Goal: Task Accomplishment & Management: Manage account settings

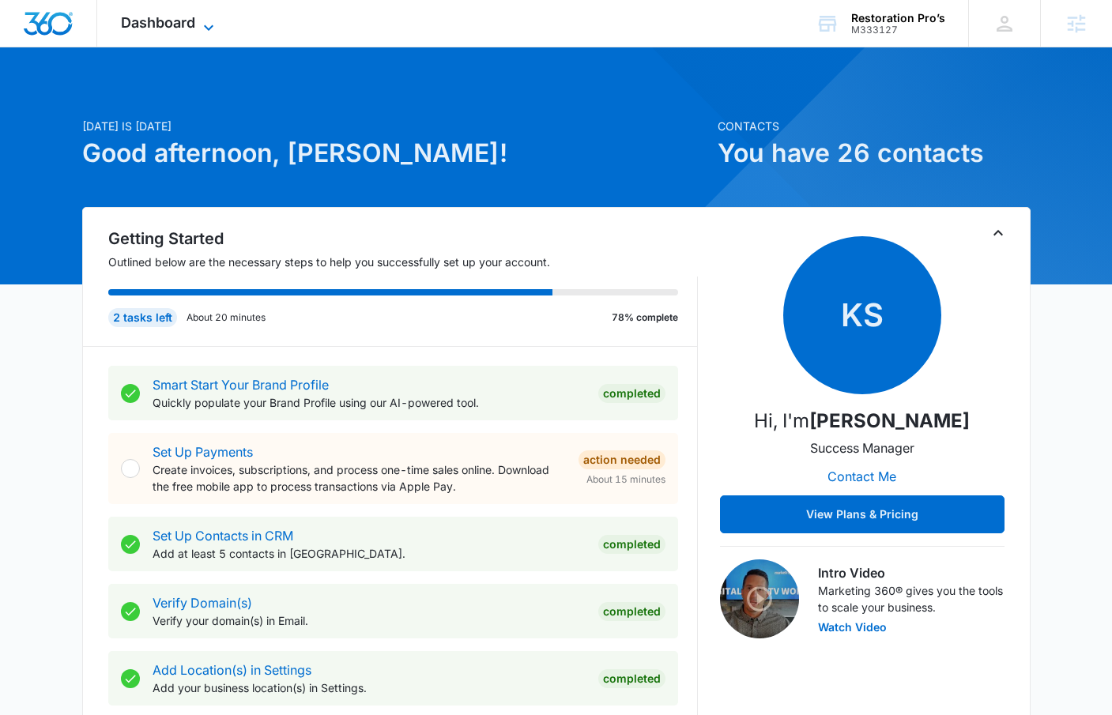
click at [193, 28] on span "Dashboard" at bounding box center [158, 22] width 74 height 17
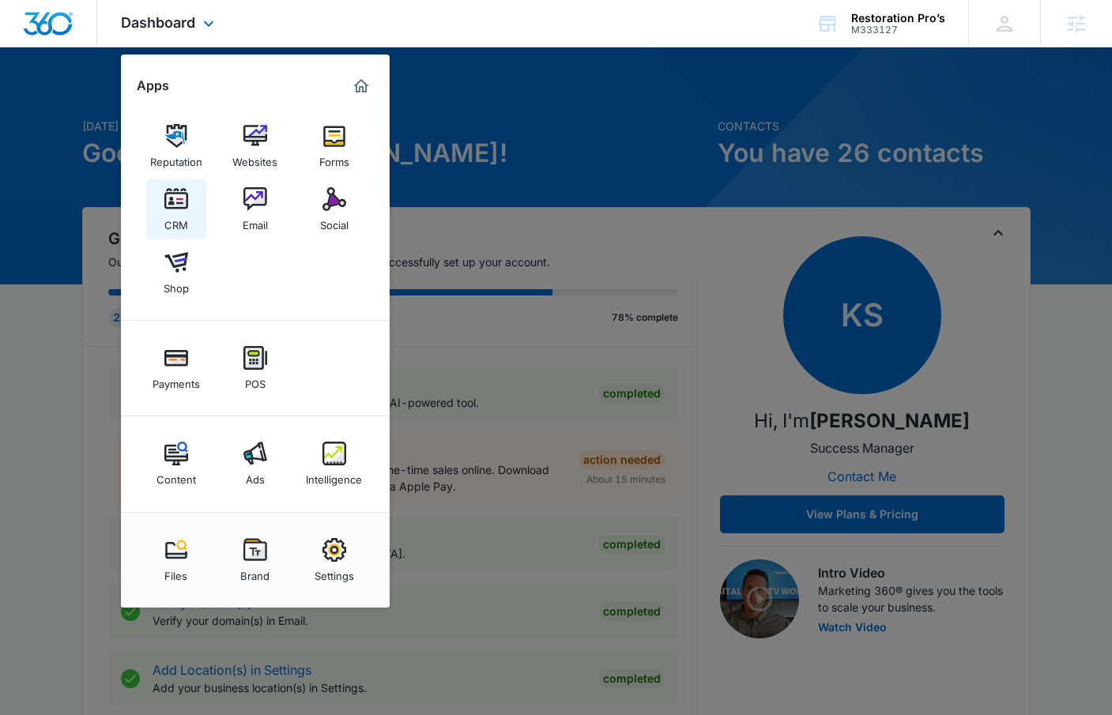
click at [185, 194] on img at bounding box center [176, 199] width 24 height 24
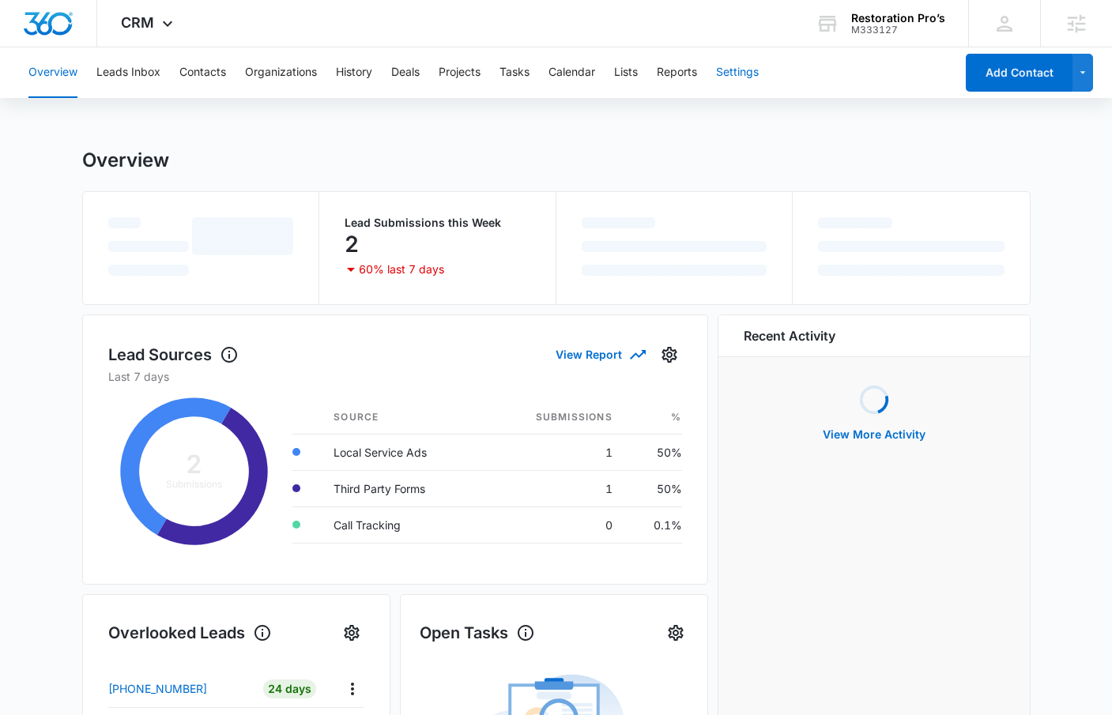
click at [759, 70] on button "Settings" at bounding box center [737, 72] width 43 height 51
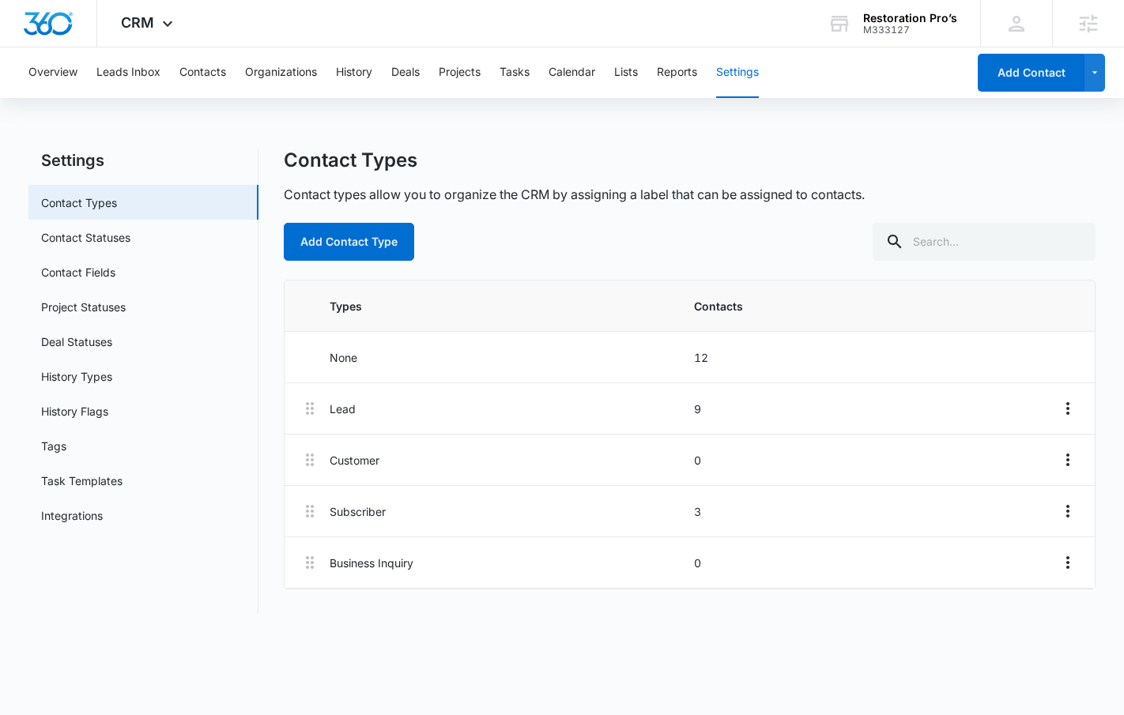
click at [642, 80] on div "Overview Leads Inbox Contacts Organizations History Deals Projects Tasks Calend…" at bounding box center [492, 72] width 947 height 51
click at [636, 78] on button "Lists" at bounding box center [626, 72] width 24 height 51
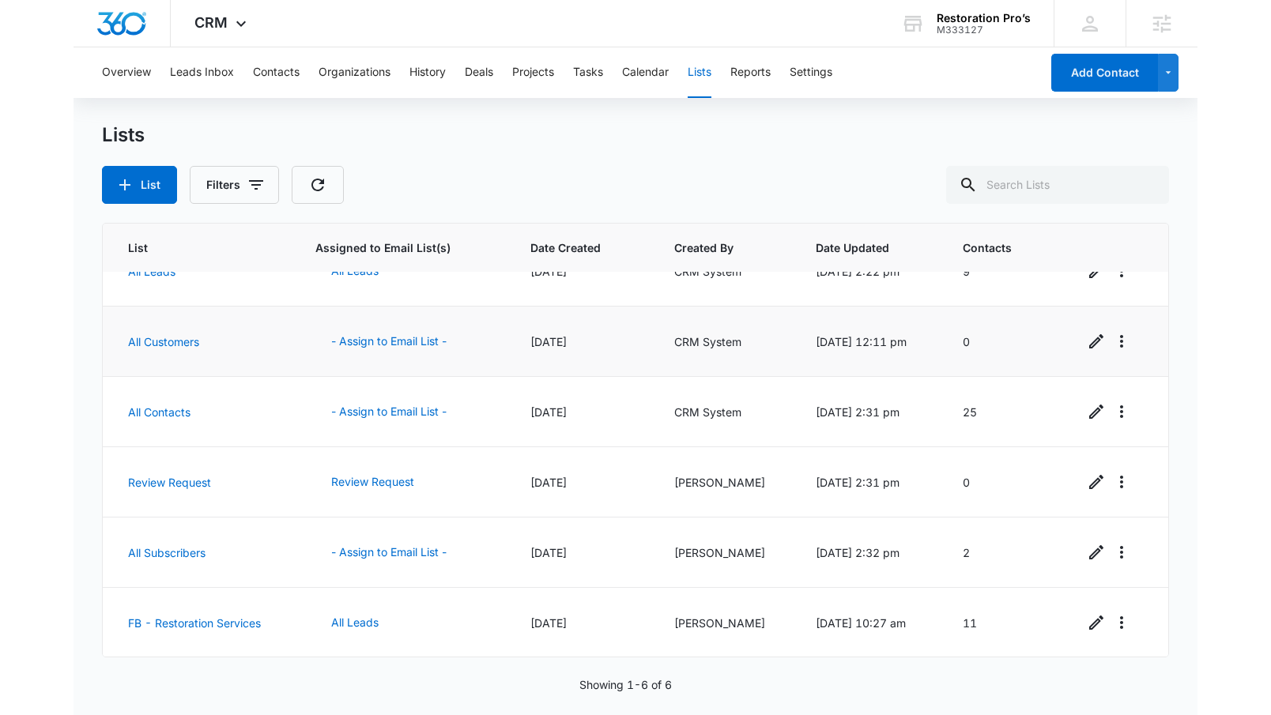
scroll to position [37, 0]
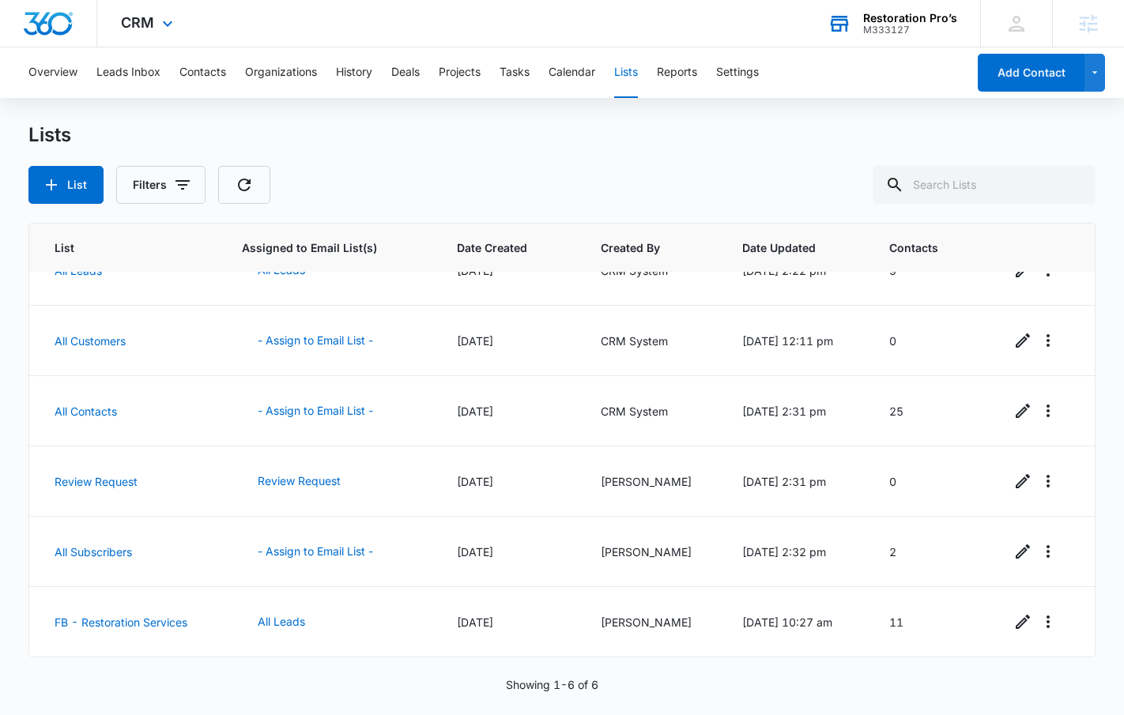
click at [939, 24] on div "M333127" at bounding box center [910, 29] width 94 height 11
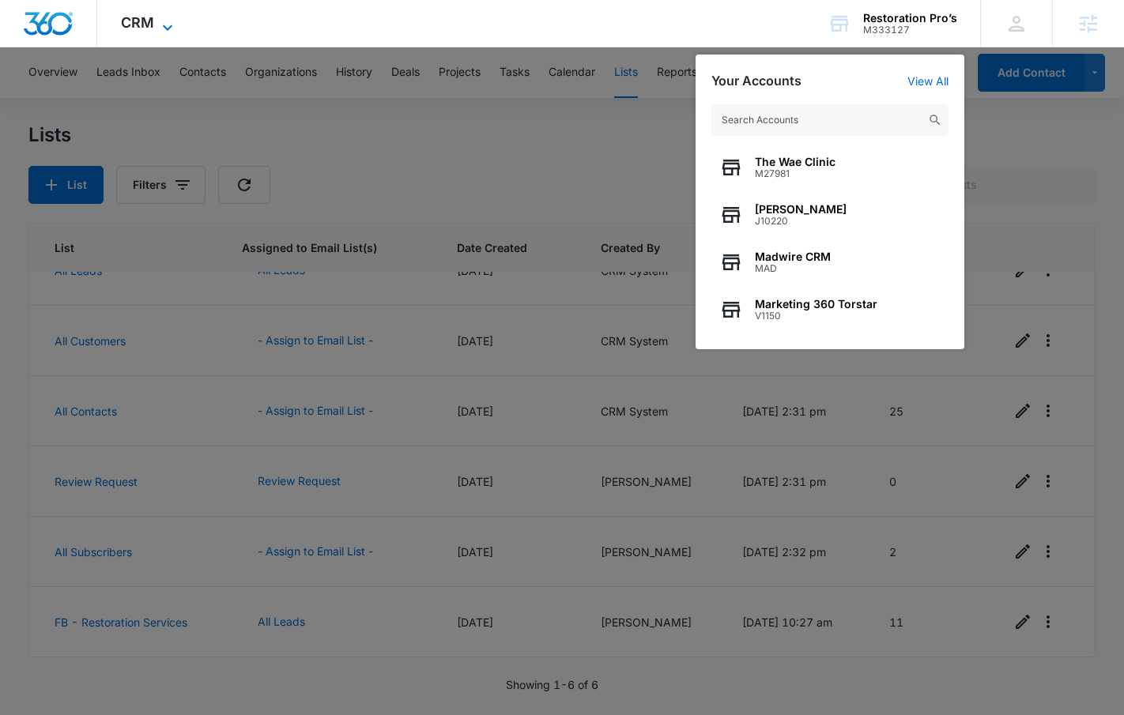
click at [152, 24] on span "CRM" at bounding box center [137, 22] width 33 height 17
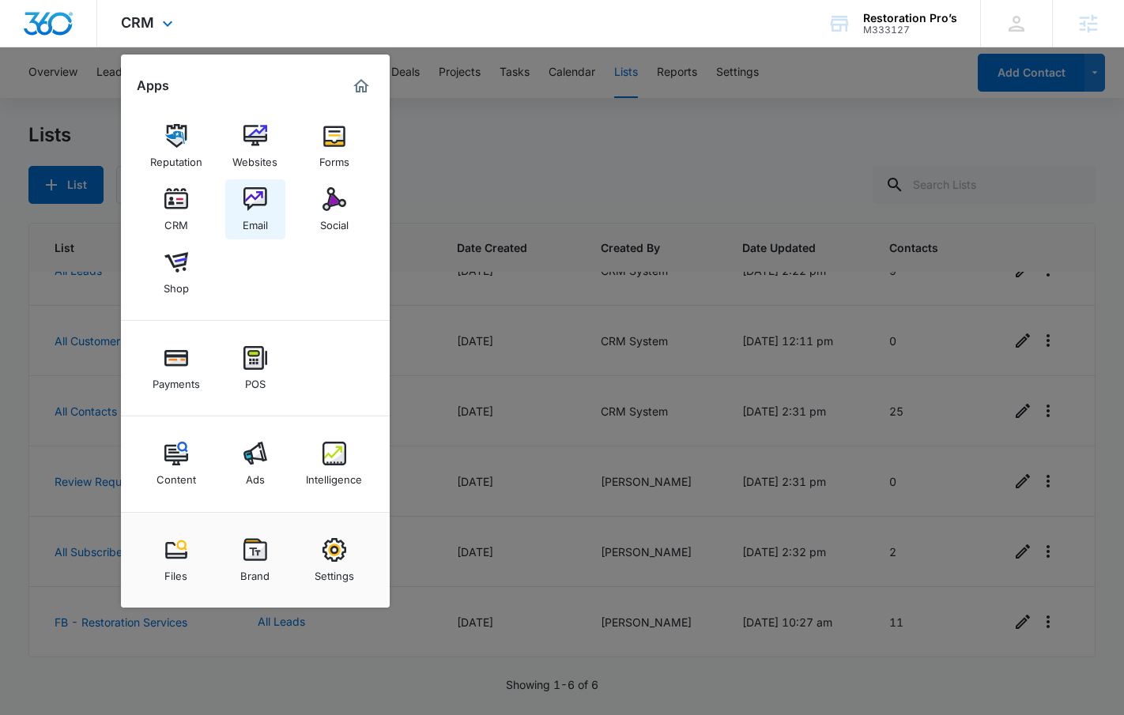
click at [235, 209] on link "Email" at bounding box center [255, 209] width 60 height 60
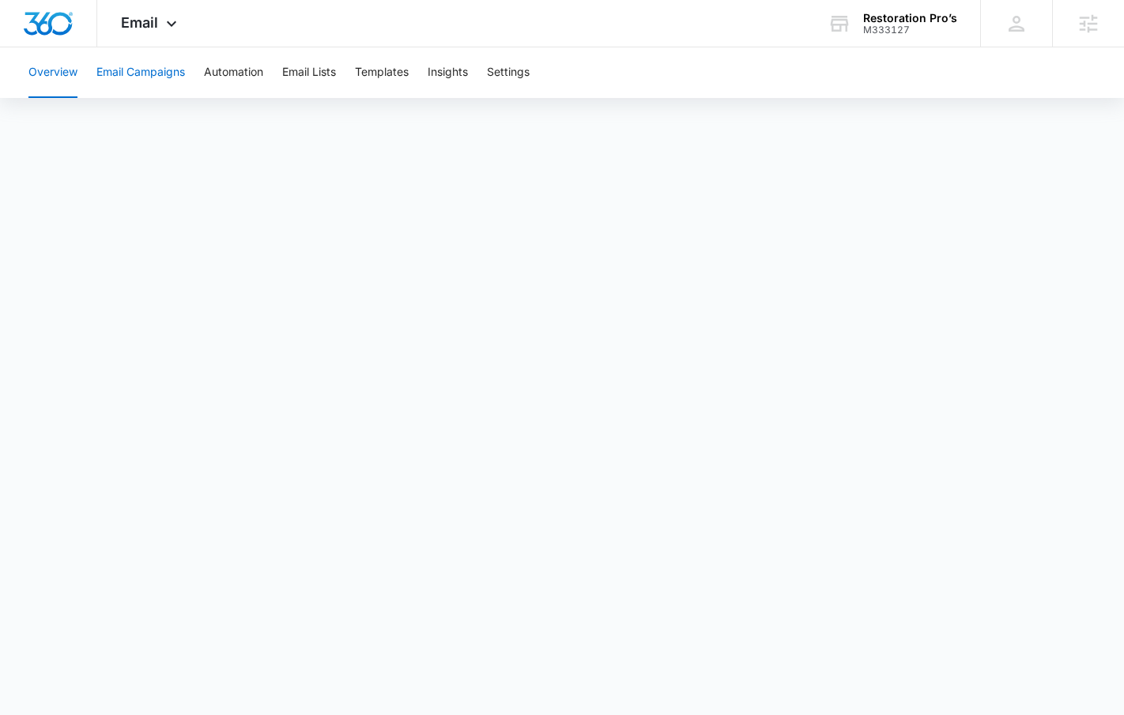
click at [128, 71] on button "Email Campaigns" at bounding box center [140, 72] width 89 height 51
click at [228, 85] on button "Automation" at bounding box center [233, 72] width 59 height 51
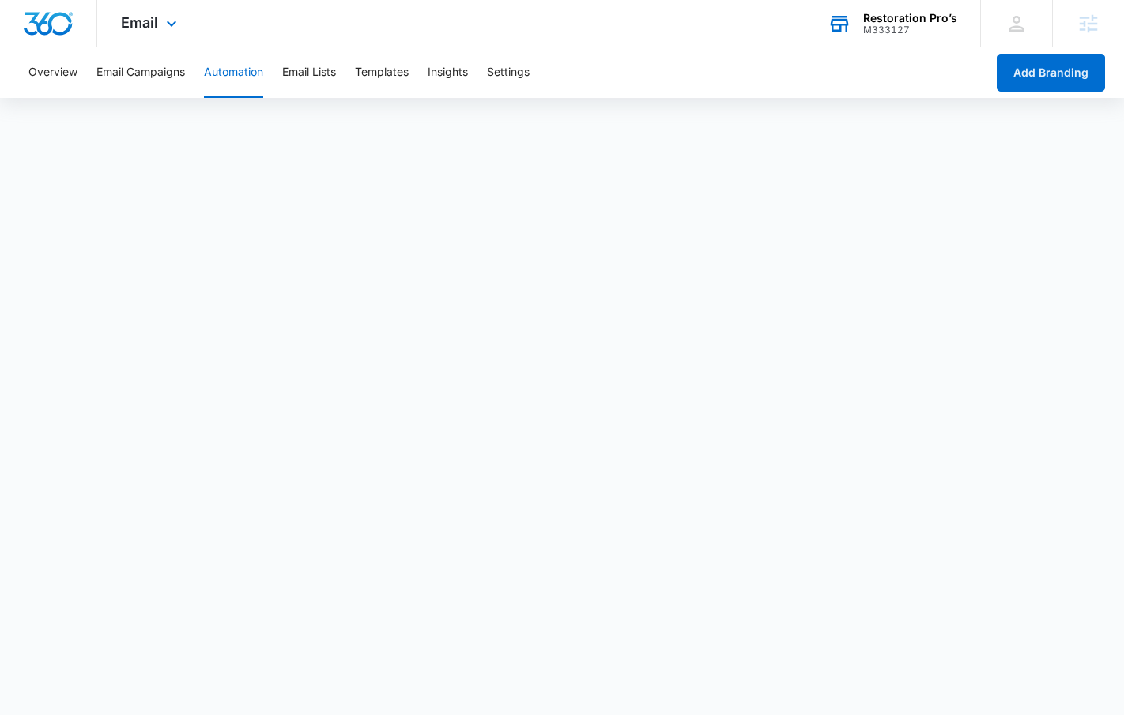
click at [903, 24] on div "M333127" at bounding box center [910, 29] width 94 height 11
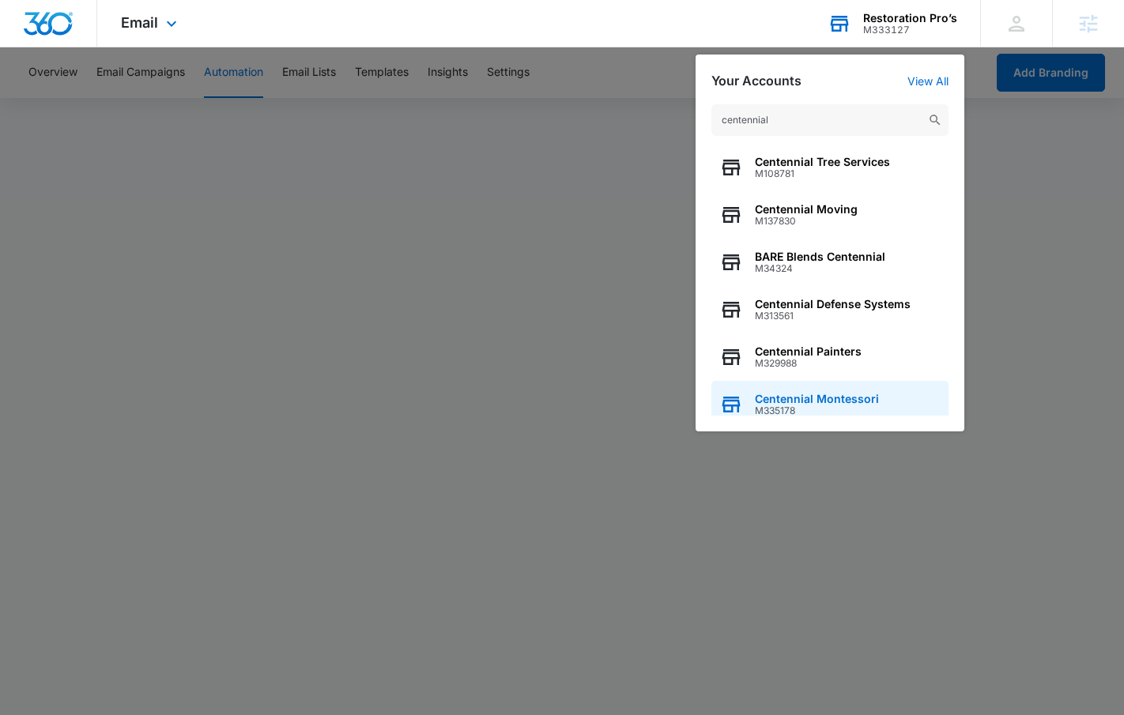
type input "centennial"
click at [778, 401] on span "Centennial Montessori" at bounding box center [817, 399] width 124 height 13
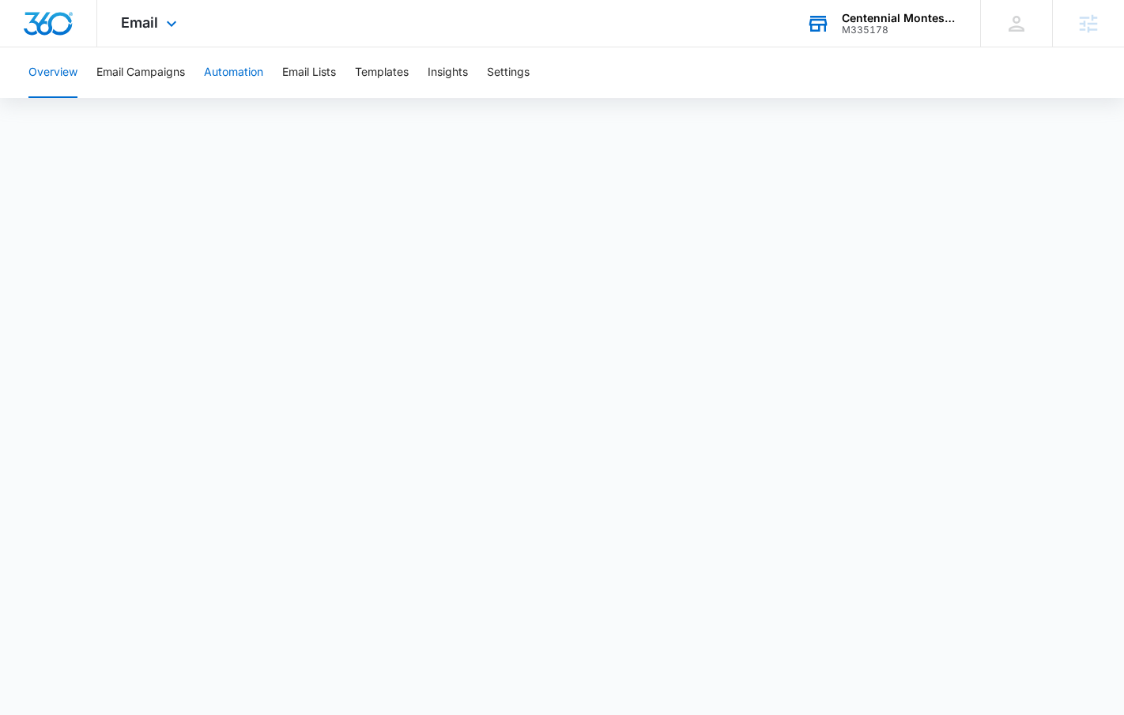
click at [232, 70] on button "Automation" at bounding box center [233, 72] width 59 height 51
click at [331, 67] on button "Email Lists" at bounding box center [309, 72] width 54 height 51
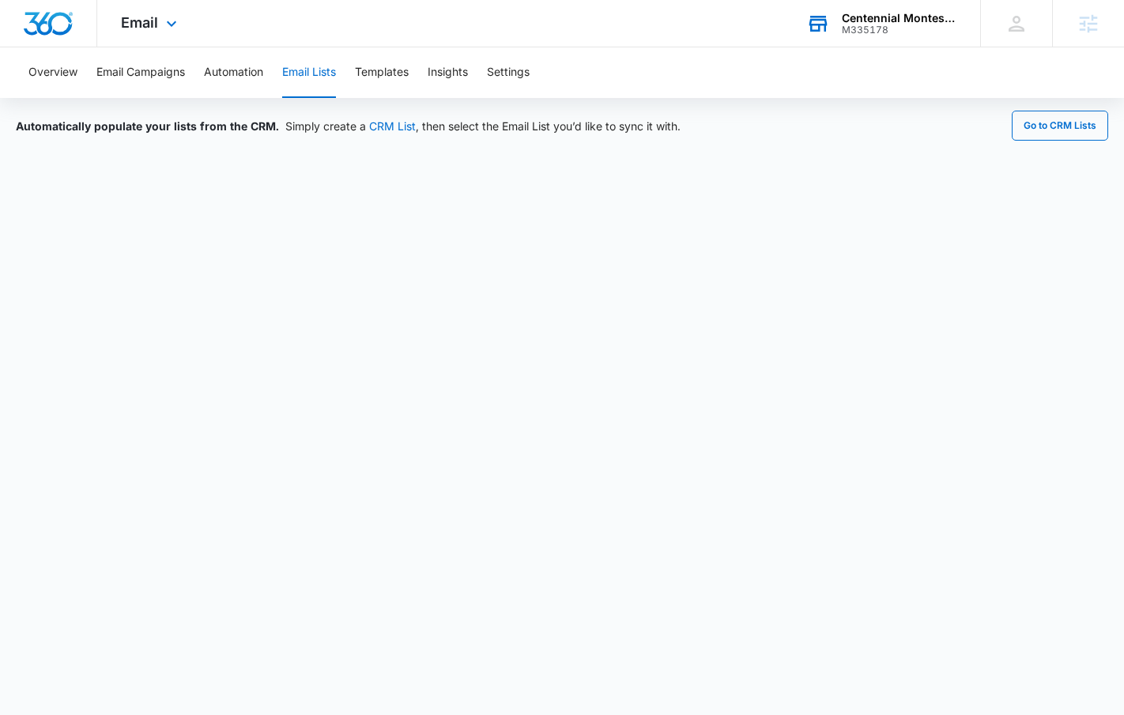
click at [881, 17] on div "Centennial Montessori" at bounding box center [899, 18] width 115 height 13
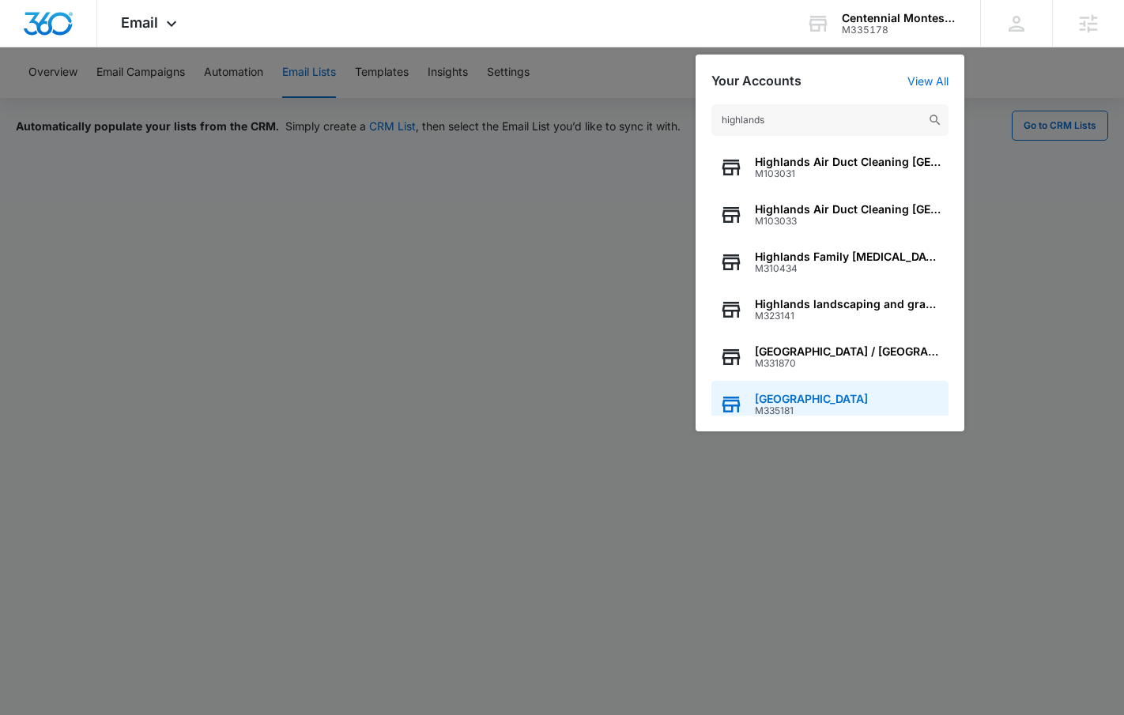
type input "highlands"
click at [807, 404] on span "[GEOGRAPHIC_DATA]" at bounding box center [811, 399] width 113 height 13
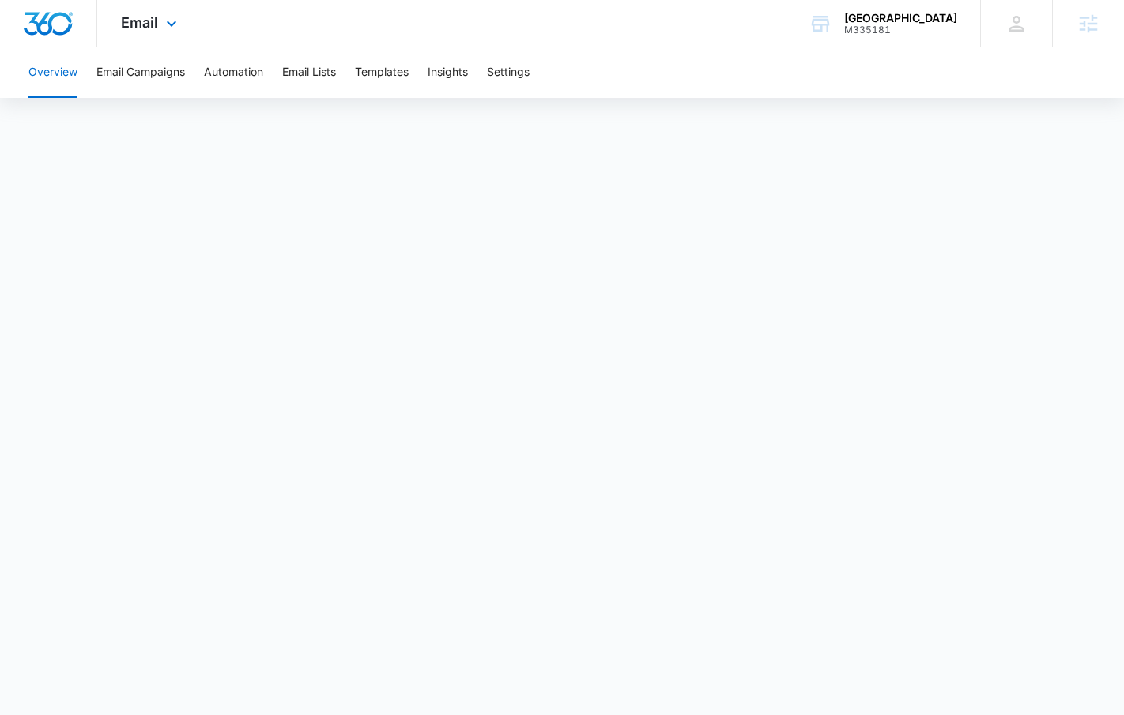
click at [164, 24] on icon at bounding box center [171, 23] width 19 height 19
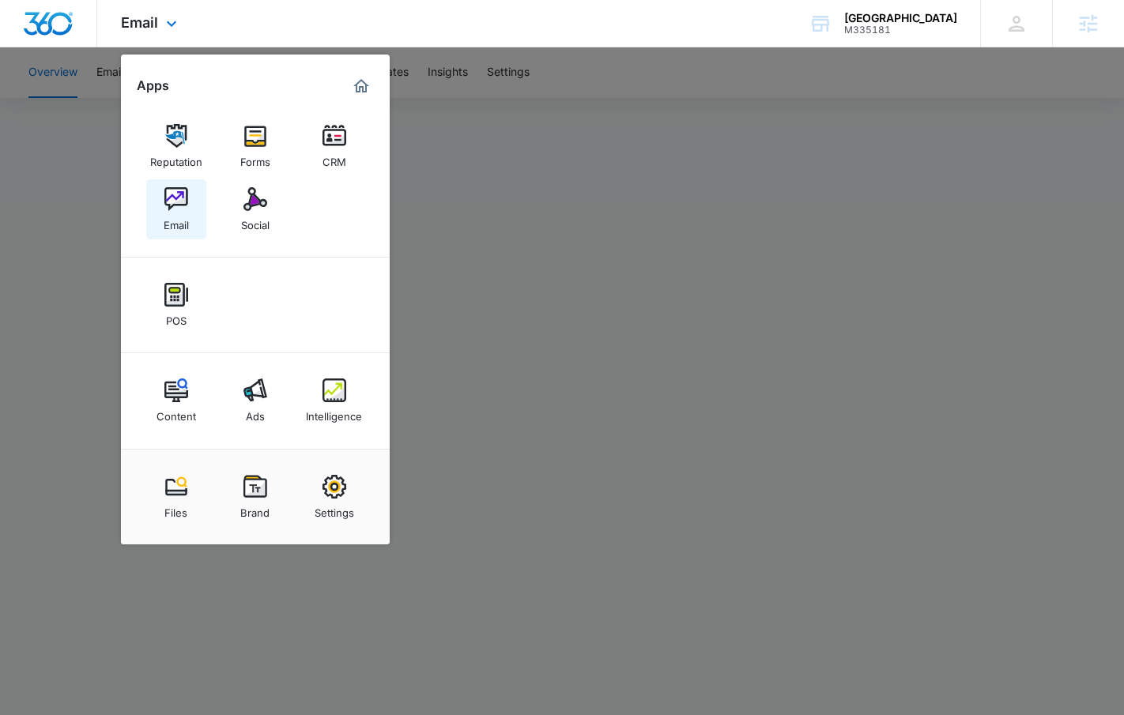
click at [165, 195] on img at bounding box center [176, 199] width 24 height 24
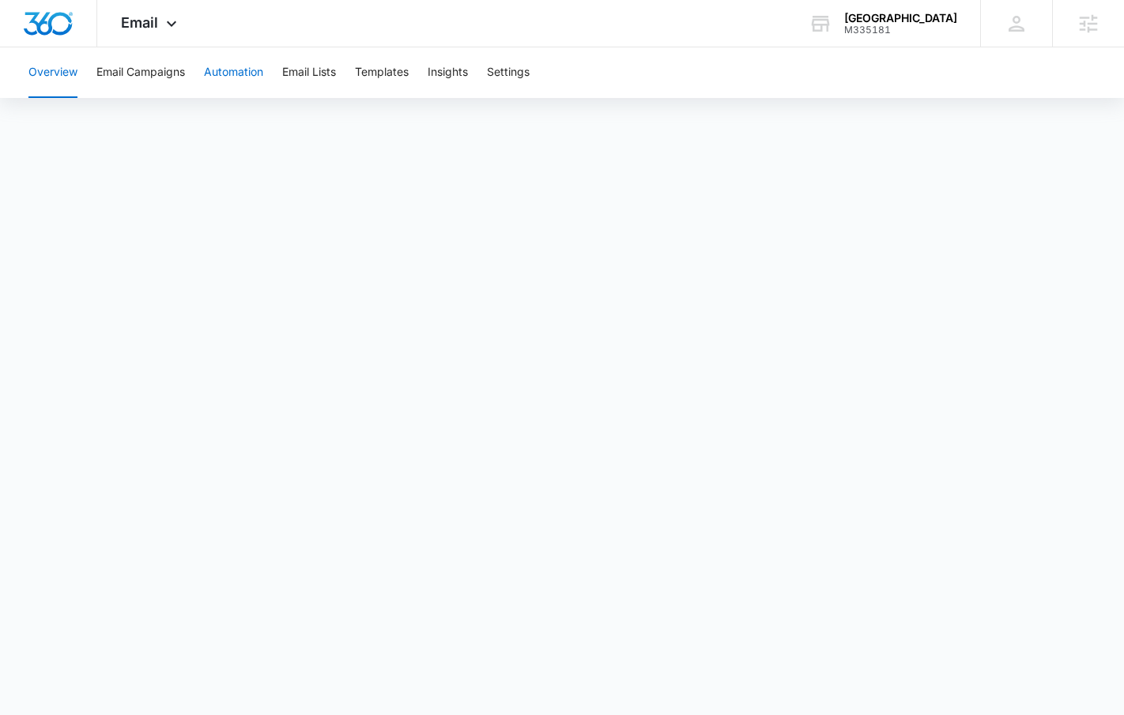
click at [235, 77] on button "Automation" at bounding box center [233, 72] width 59 height 51
click at [146, 82] on button "Email Campaigns" at bounding box center [140, 72] width 89 height 51
click at [163, 18] on icon at bounding box center [171, 27] width 19 height 19
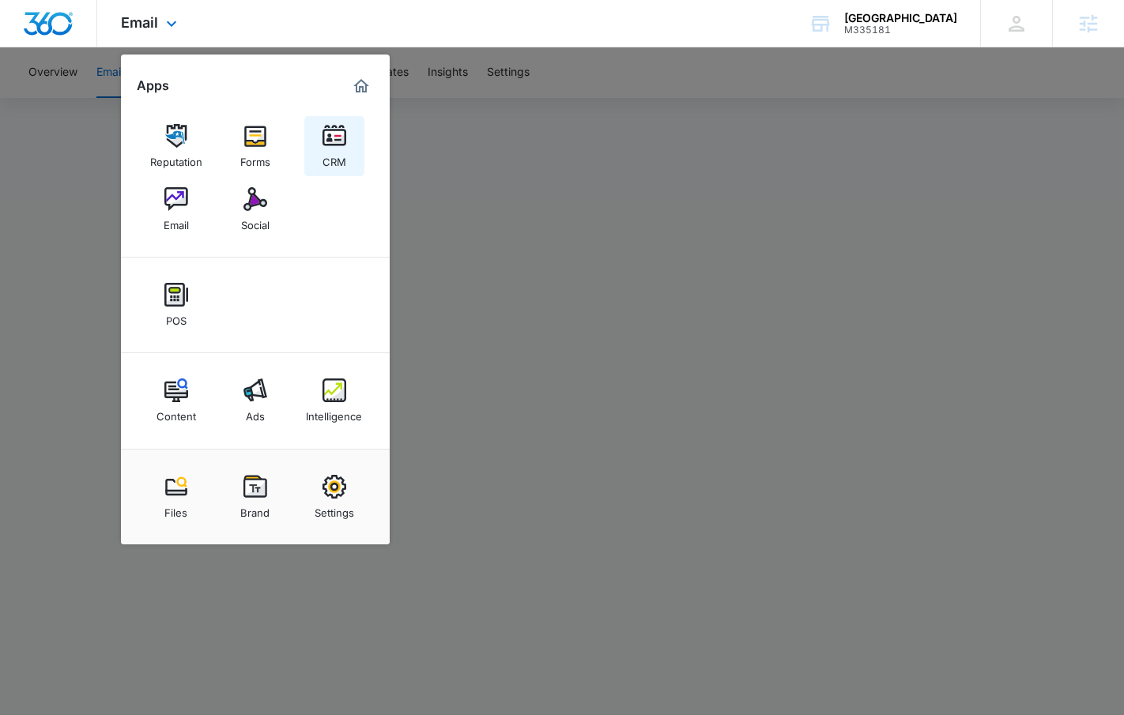
click at [320, 152] on link "CRM" at bounding box center [334, 146] width 60 height 60
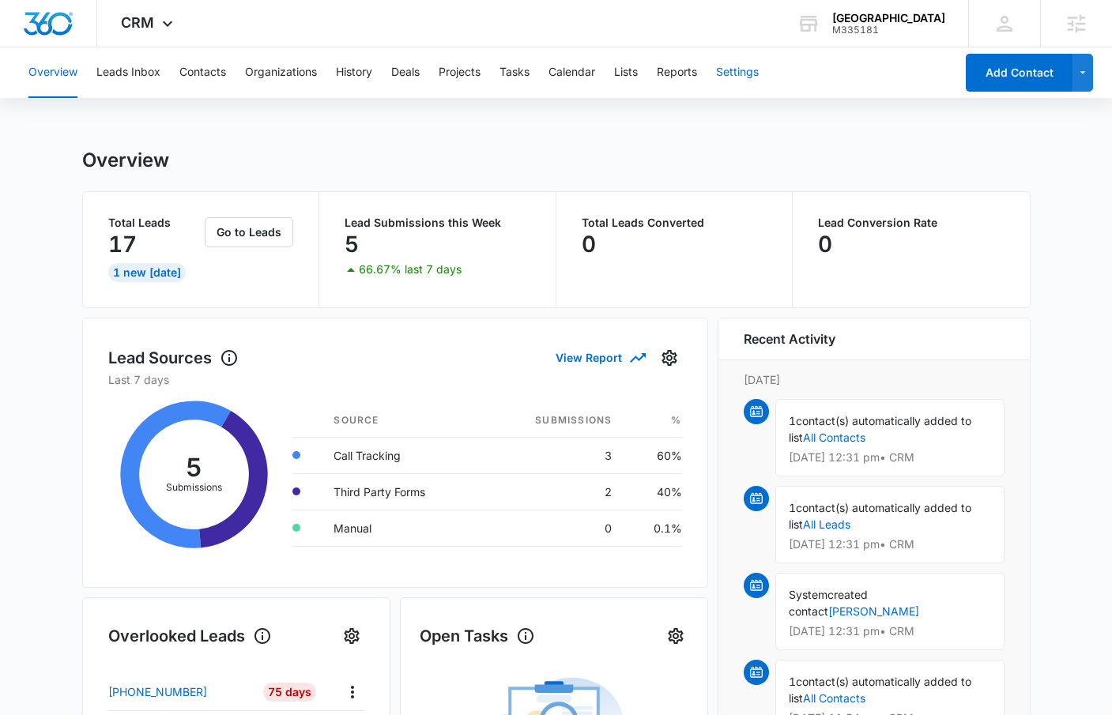
click at [738, 73] on button "Settings" at bounding box center [737, 72] width 43 height 51
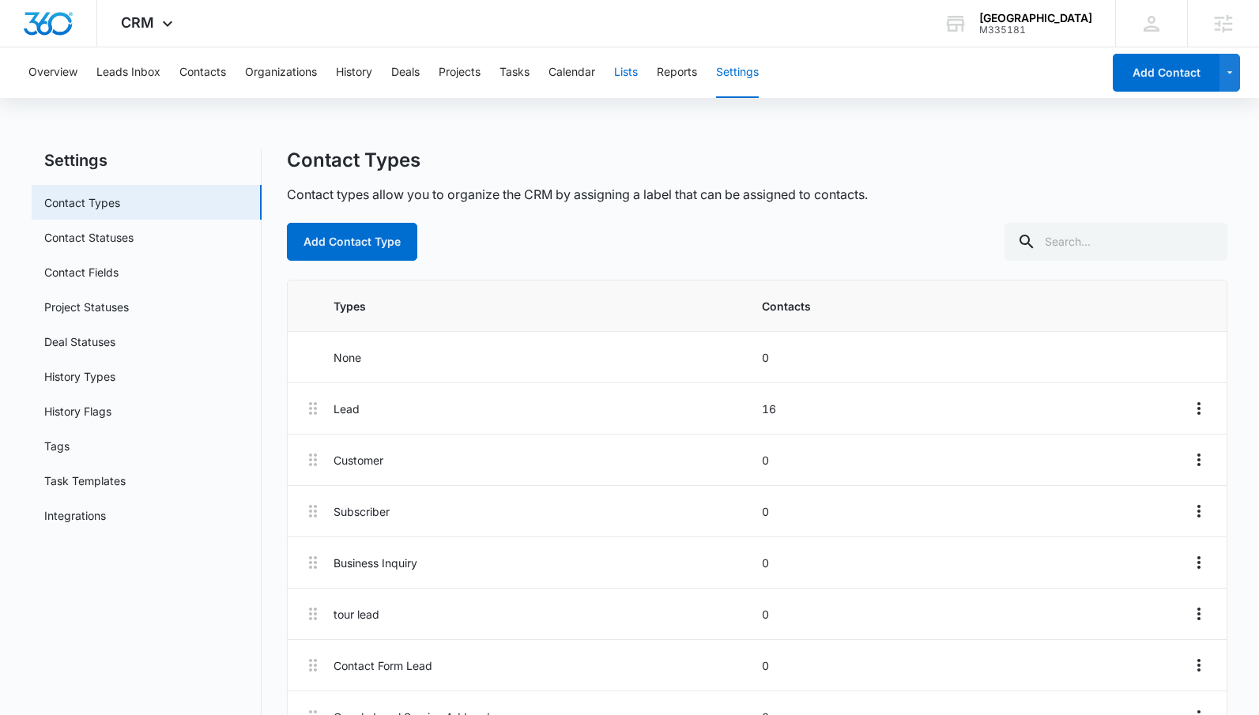
click at [620, 75] on button "Lists" at bounding box center [626, 72] width 24 height 51
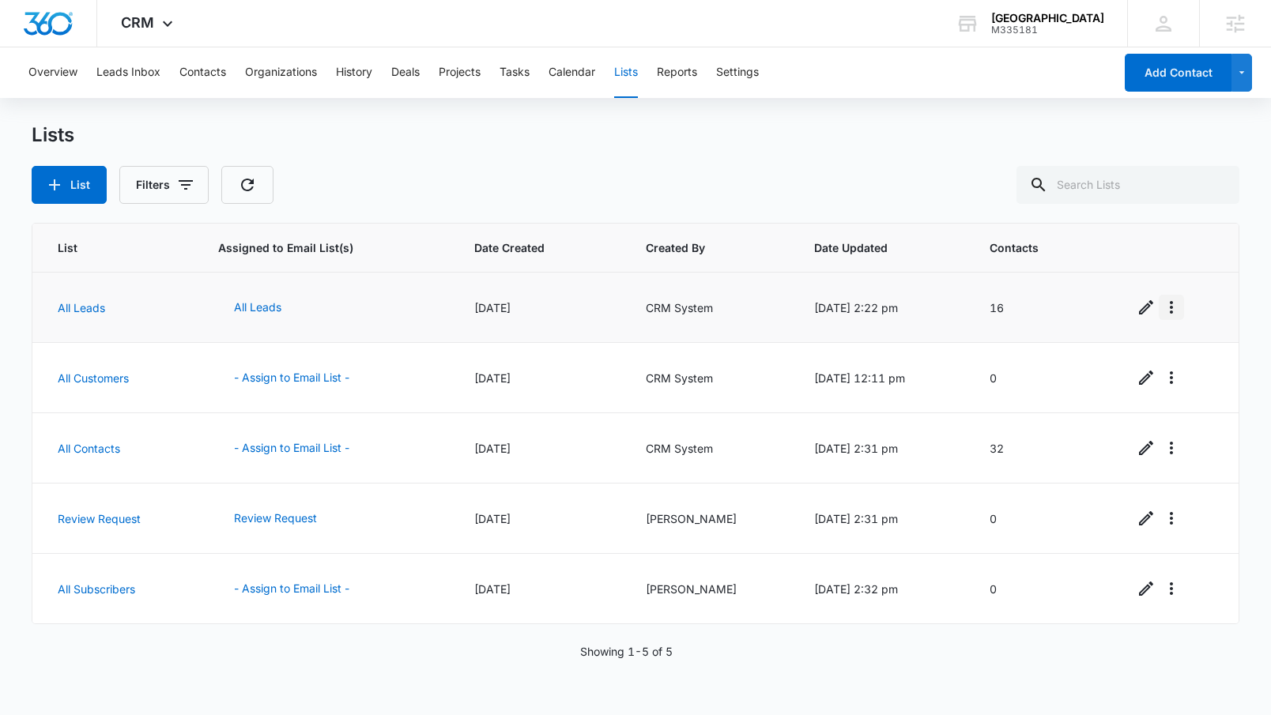
click at [1123, 311] on icon "Overflow Menu" at bounding box center [1171, 307] width 19 height 19
click at [1123, 367] on button "View List Log" at bounding box center [1112, 375] width 126 height 24
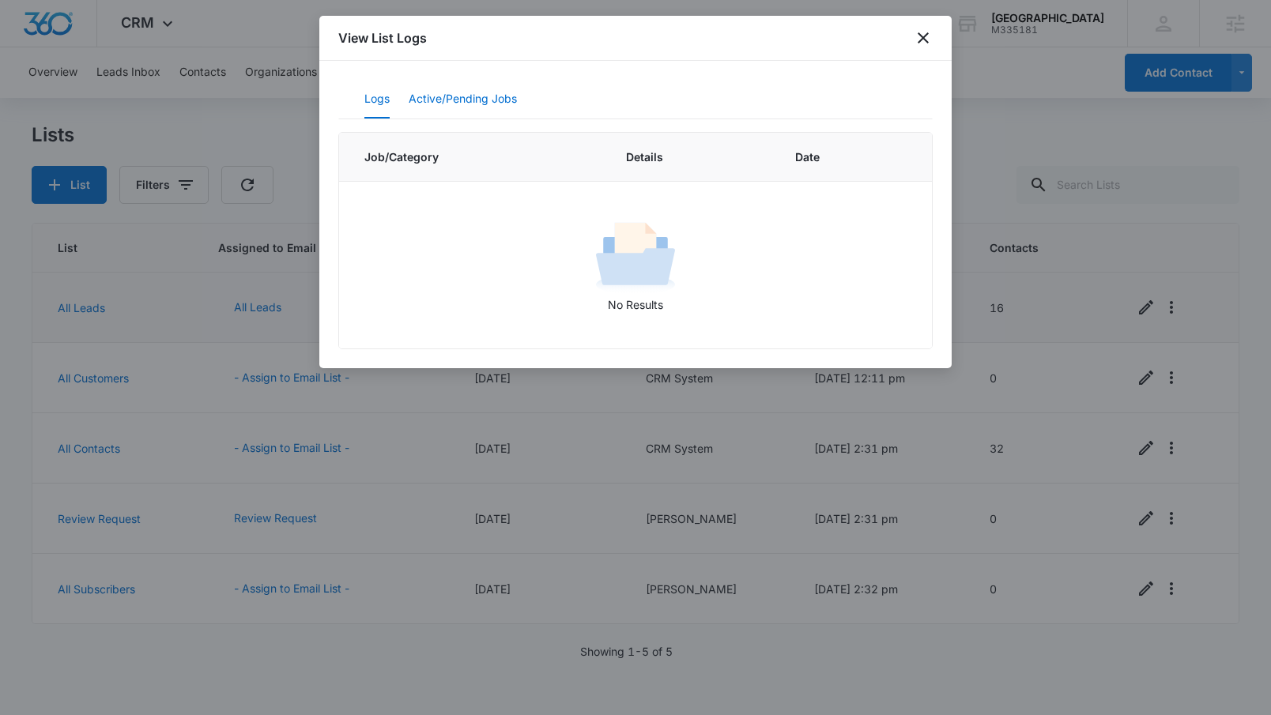
click at [472, 112] on button "Active/Pending Jobs" at bounding box center [463, 100] width 108 height 38
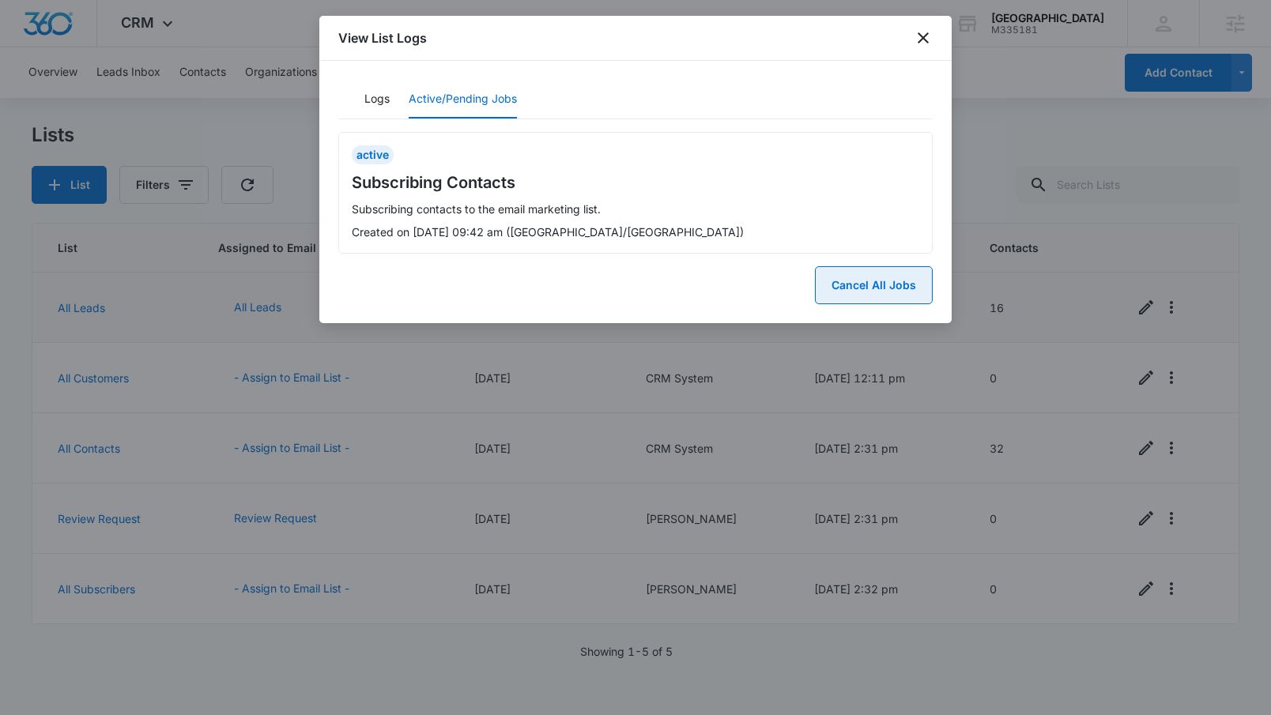
click at [838, 281] on button "Cancel All Jobs" at bounding box center [874, 285] width 118 height 38
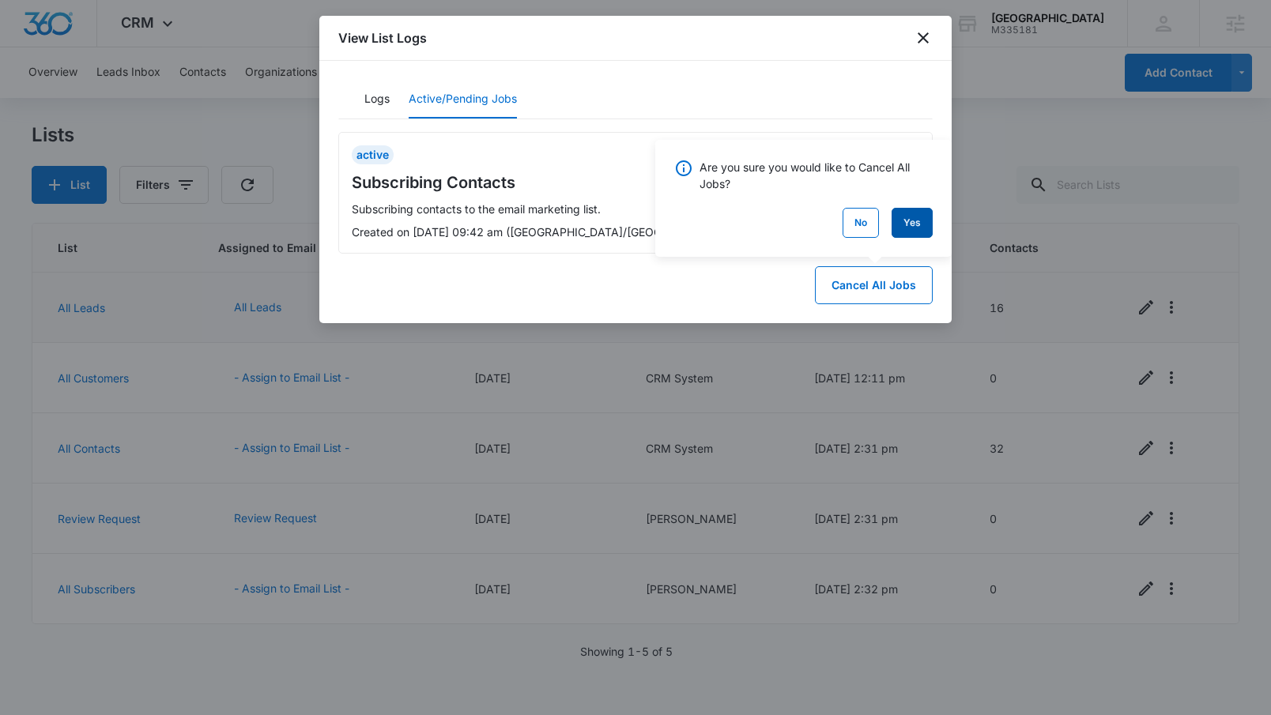
click at [910, 223] on button "Yes" at bounding box center [911, 223] width 41 height 30
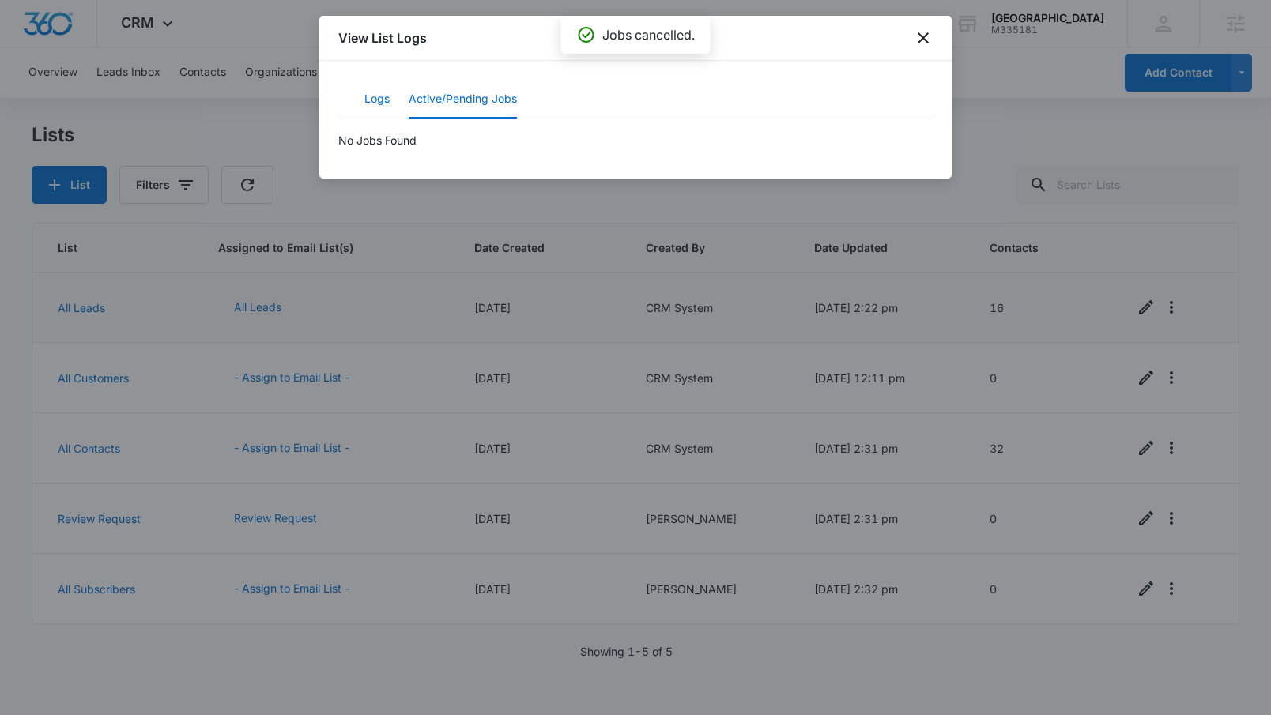
click at [380, 100] on button "Logs" at bounding box center [376, 100] width 25 height 38
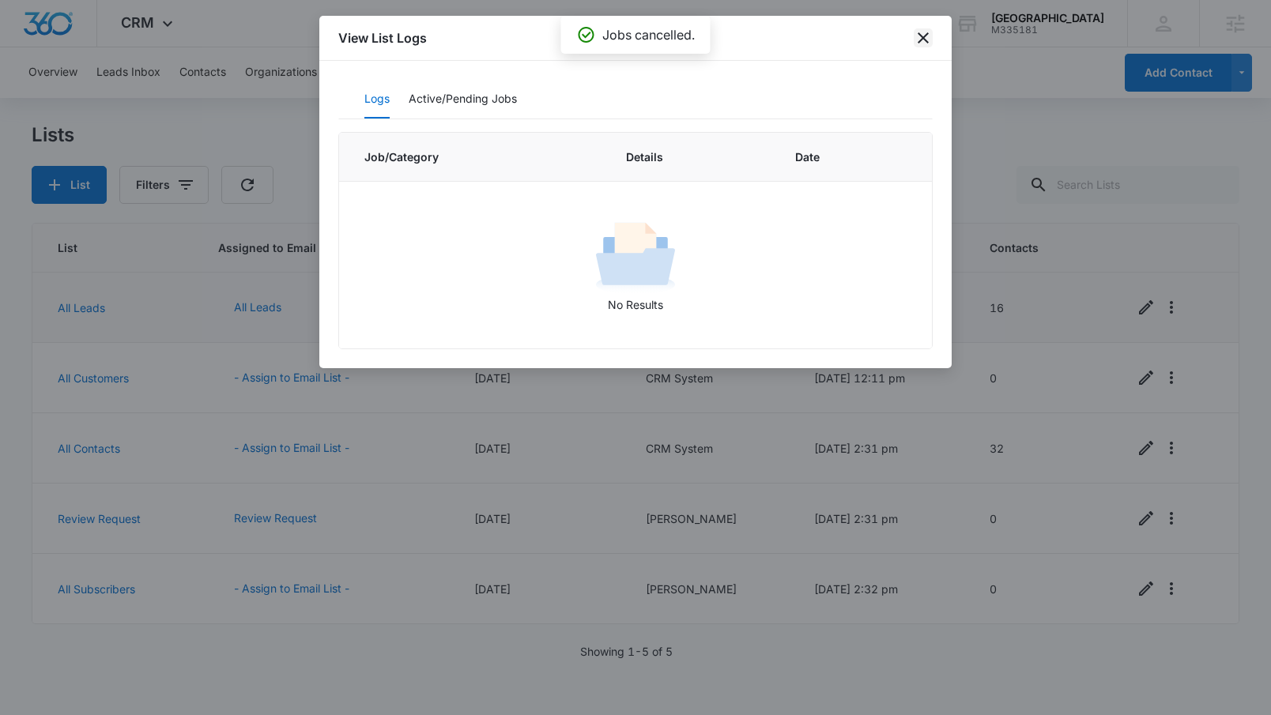
click at [926, 37] on icon "close" at bounding box center [922, 37] width 19 height 19
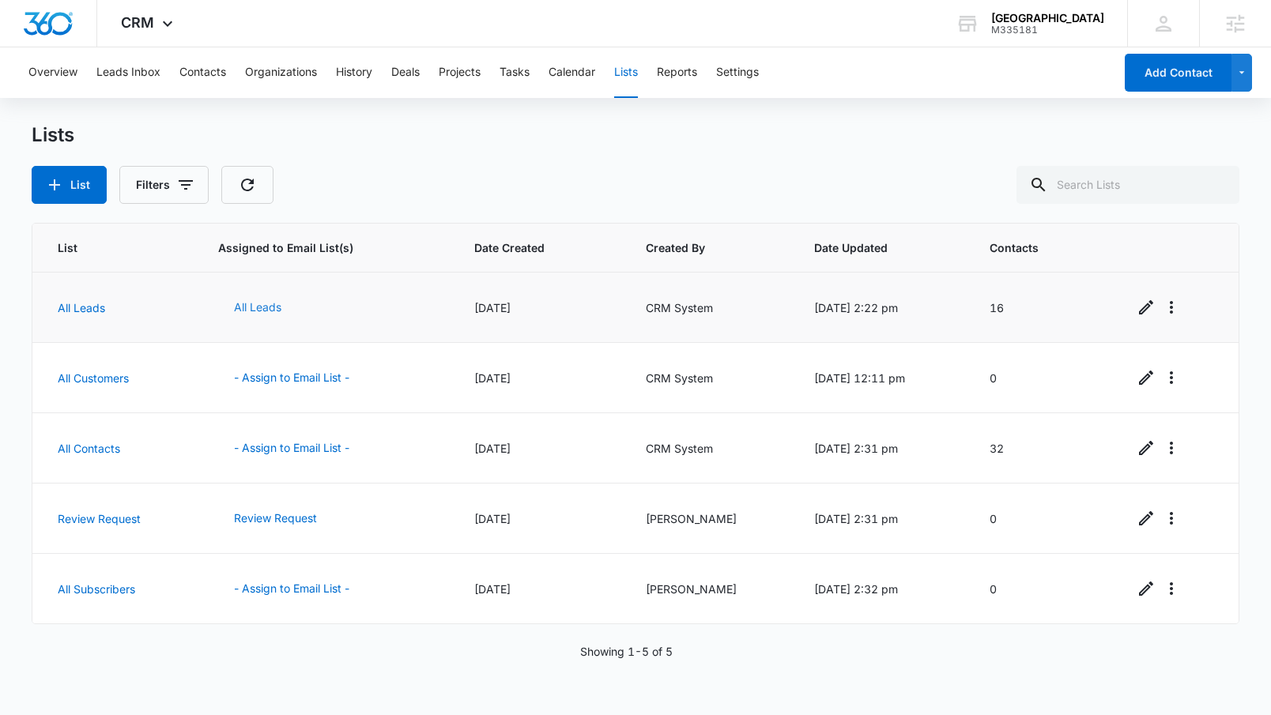
click at [250, 311] on button "All Leads" at bounding box center [257, 307] width 79 height 38
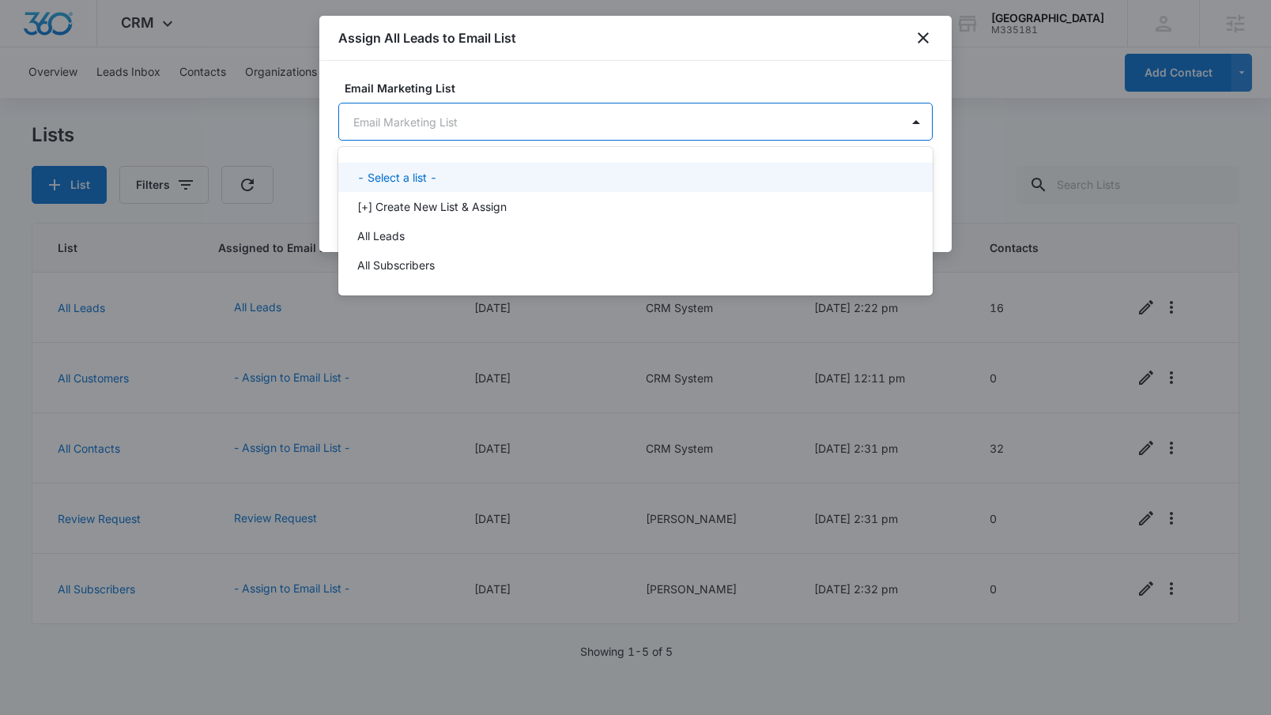
click at [542, 119] on body "CRM Apps Reputation Forms CRM Email Social POS Content Ads Intelligence Files B…" at bounding box center [635, 357] width 1271 height 715
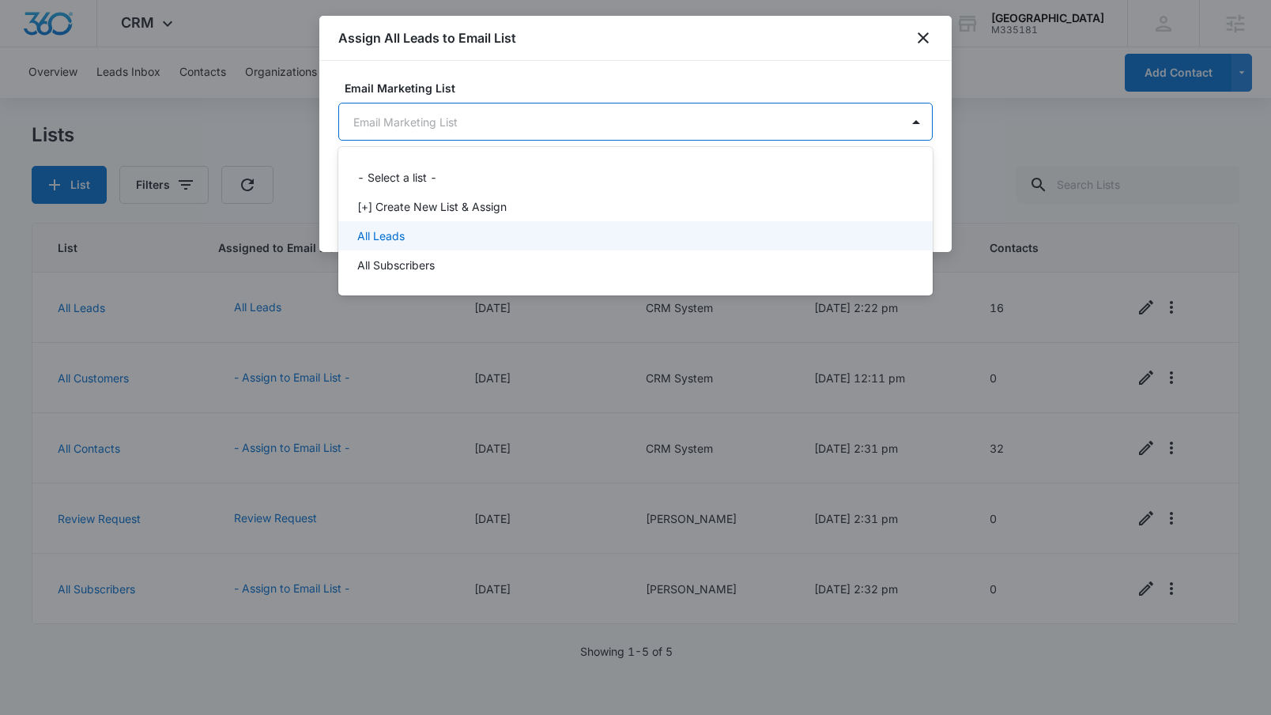
click at [433, 239] on div "All Leads" at bounding box center [633, 236] width 553 height 17
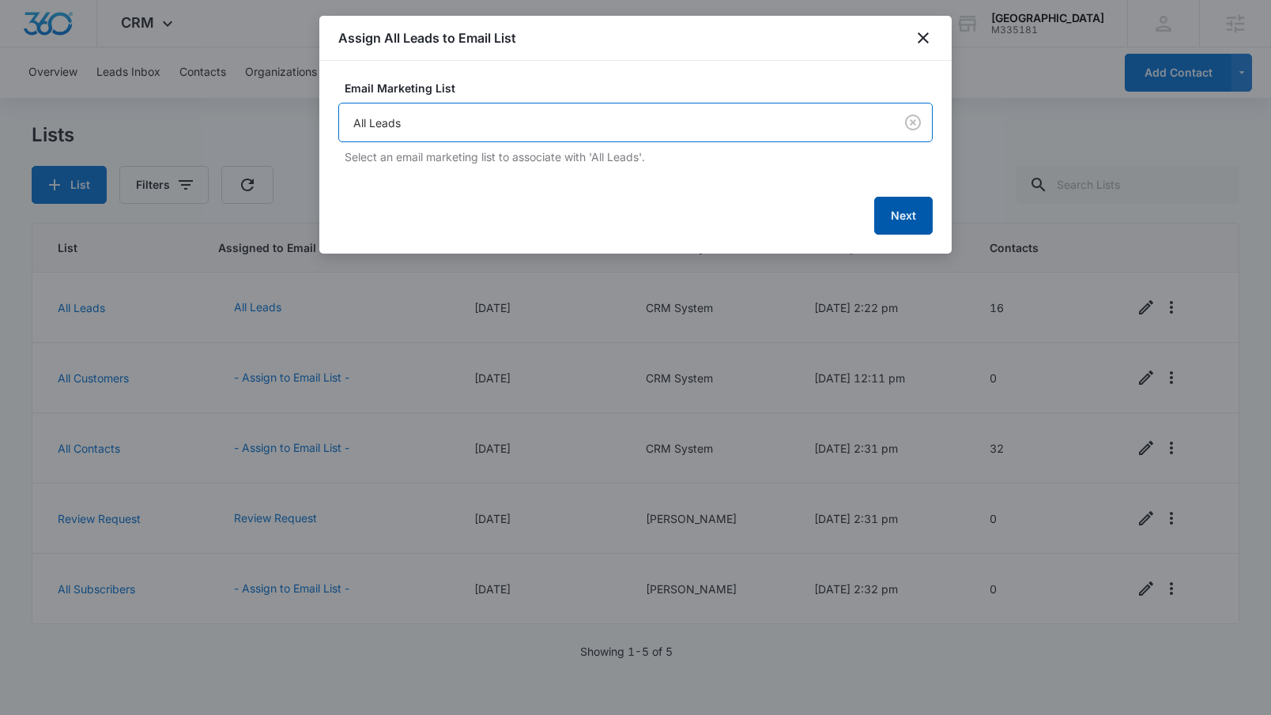
click at [883, 217] on button "Next" at bounding box center [903, 216] width 58 height 38
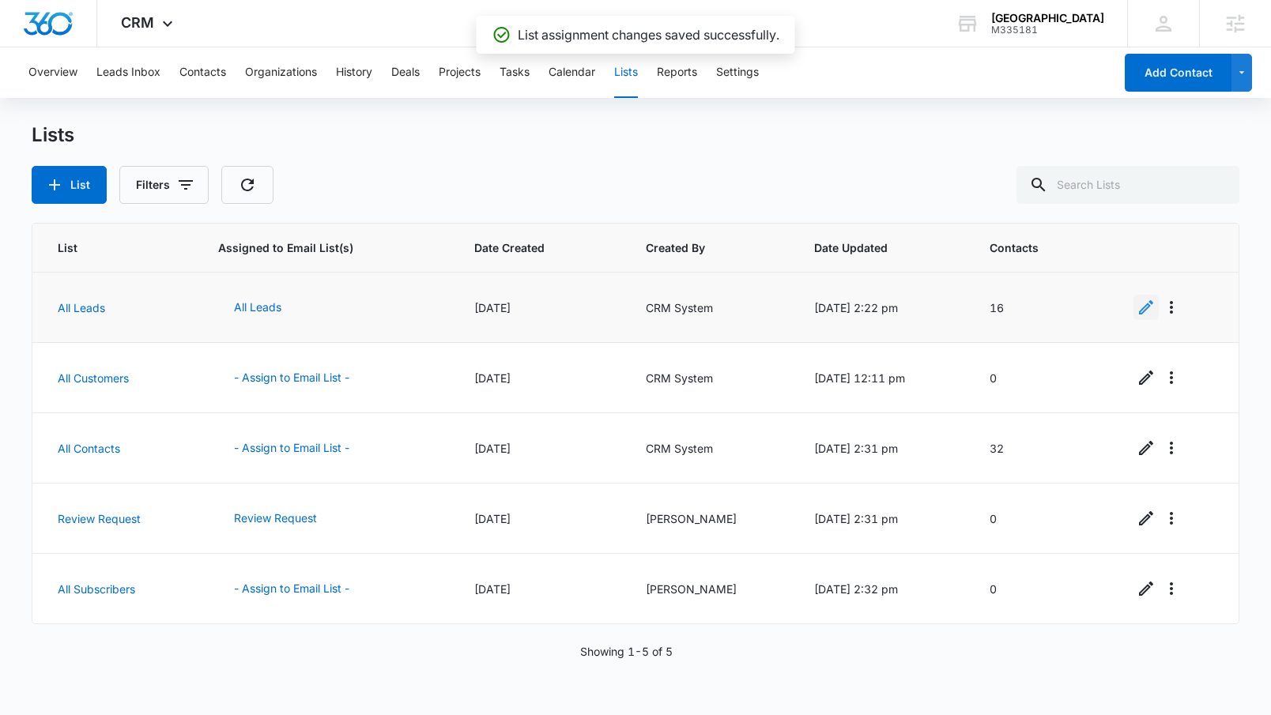
click at [1136, 305] on icon "Edit" at bounding box center [1145, 307] width 19 height 19
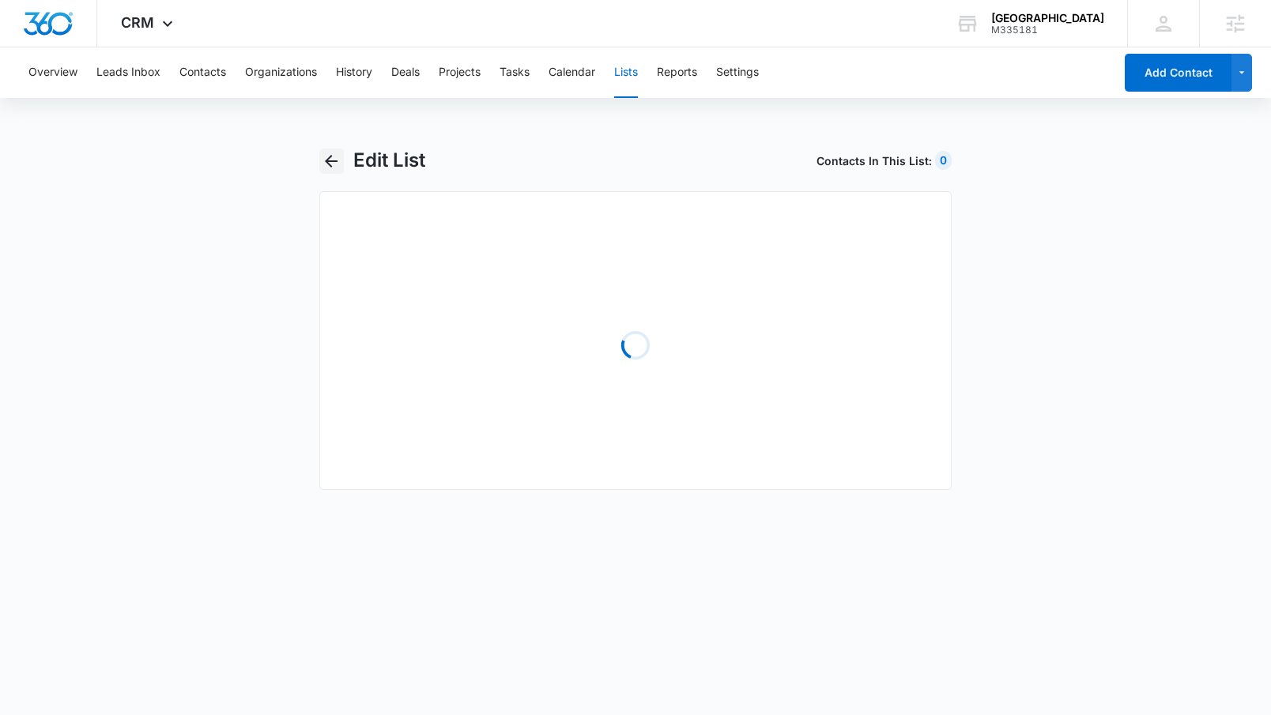
select select "31"
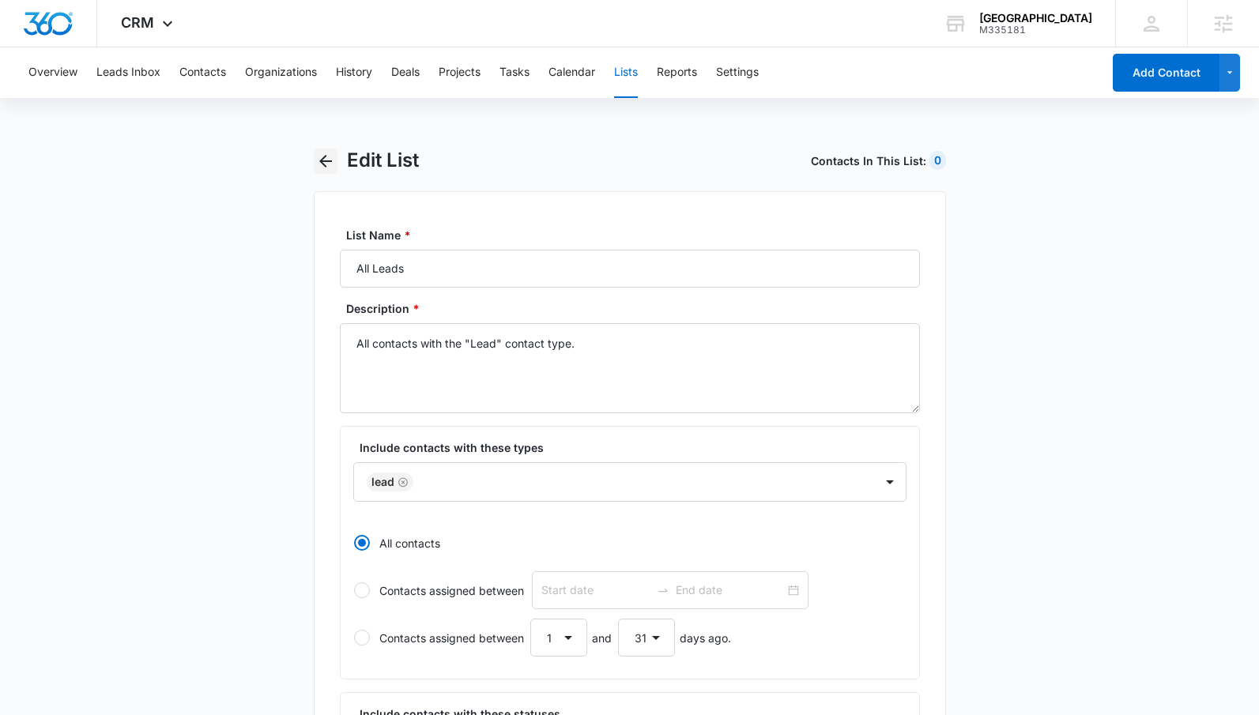
click at [326, 156] on icon "button" at bounding box center [325, 161] width 19 height 19
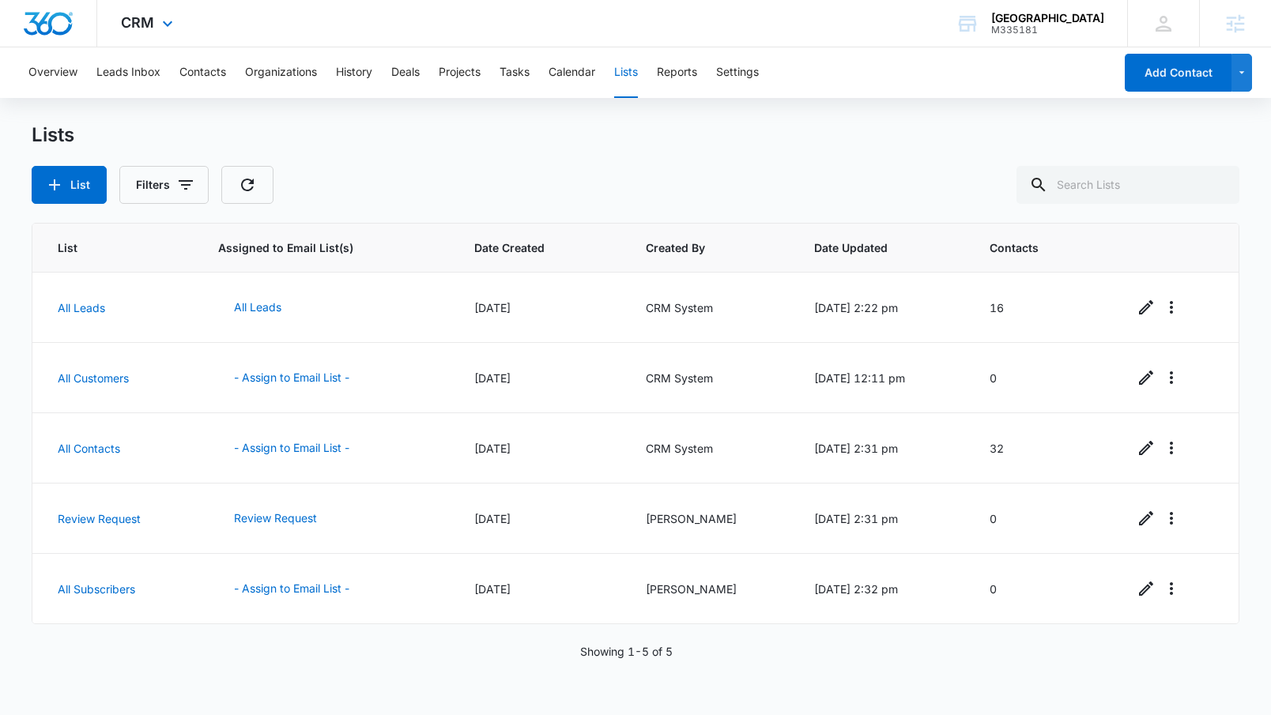
click at [156, 13] on div "CRM Apps Reputation Forms CRM Email Social POS Content Ads Intelligence Files B…" at bounding box center [149, 23] width 104 height 47
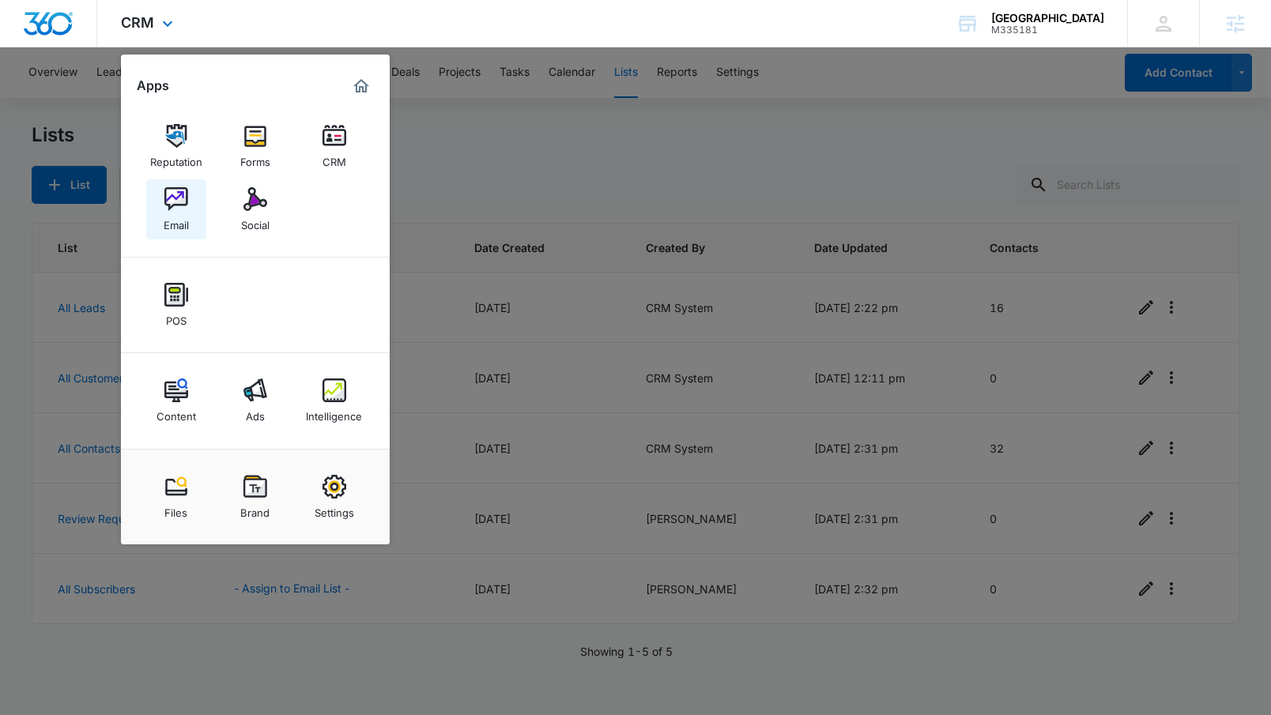
click at [175, 193] on img at bounding box center [176, 199] width 24 height 24
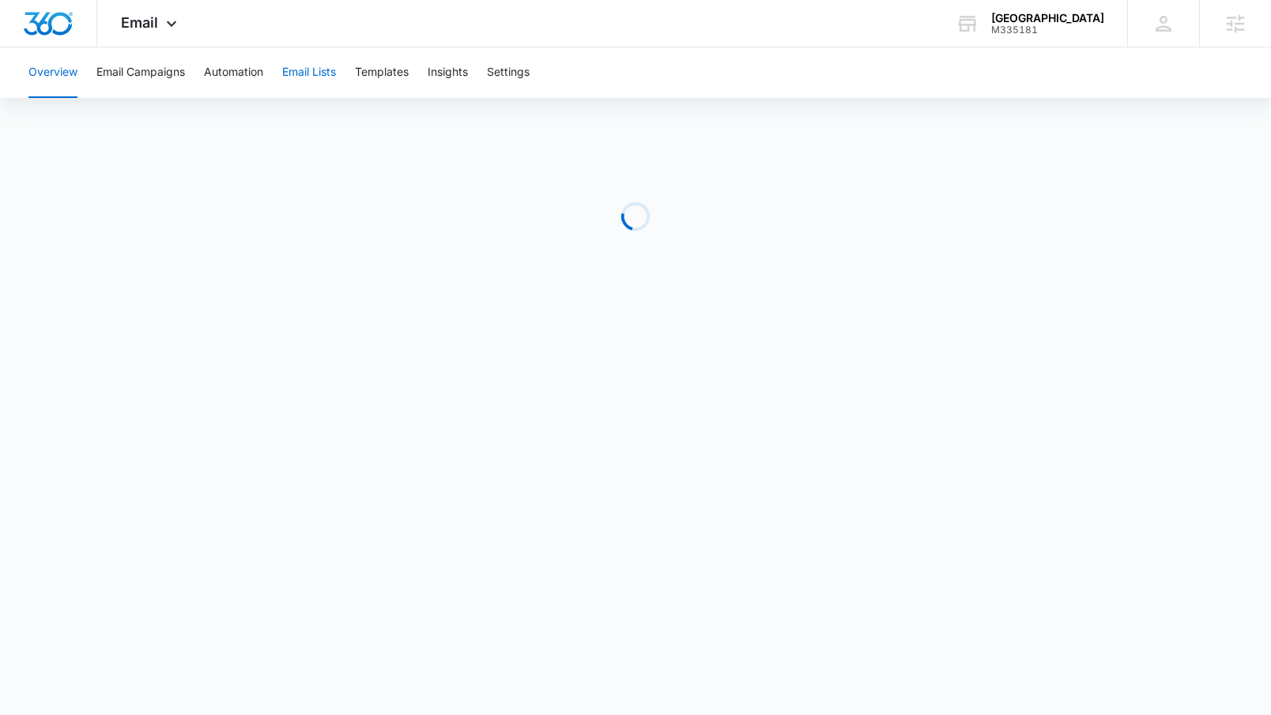
click at [307, 70] on button "Email Lists" at bounding box center [309, 72] width 54 height 51
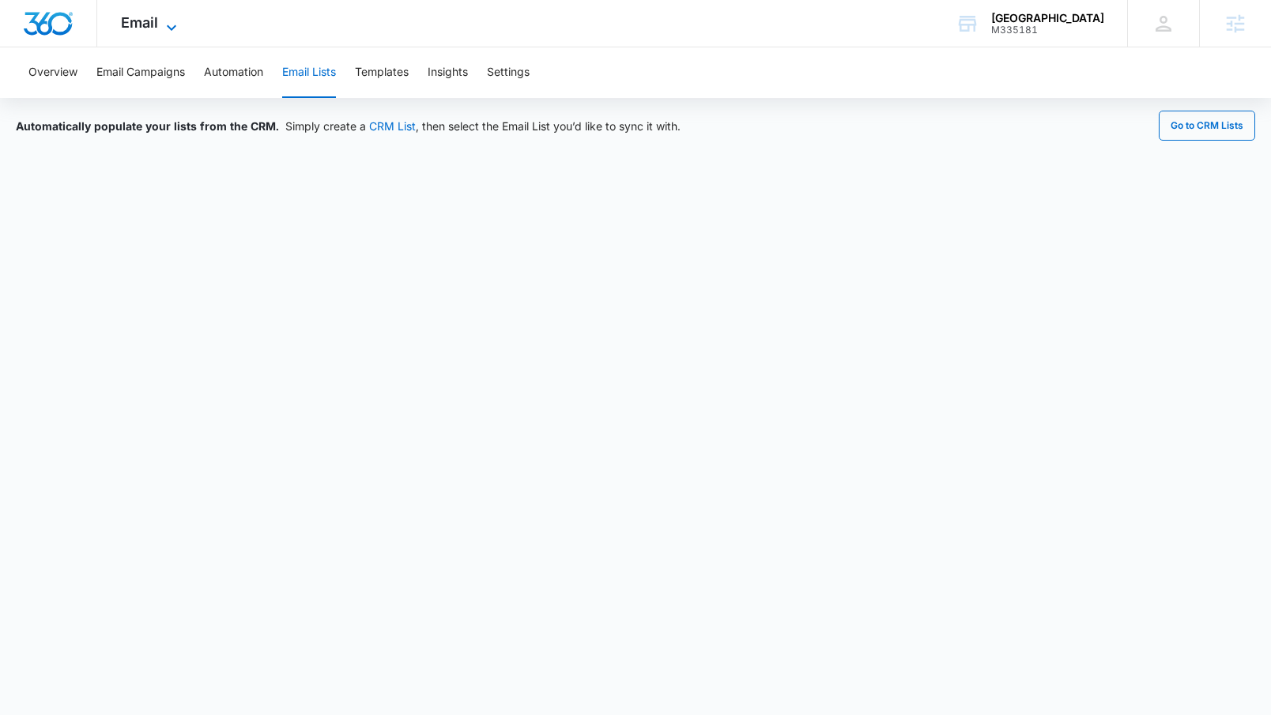
click at [149, 29] on span "Email" at bounding box center [139, 22] width 37 height 17
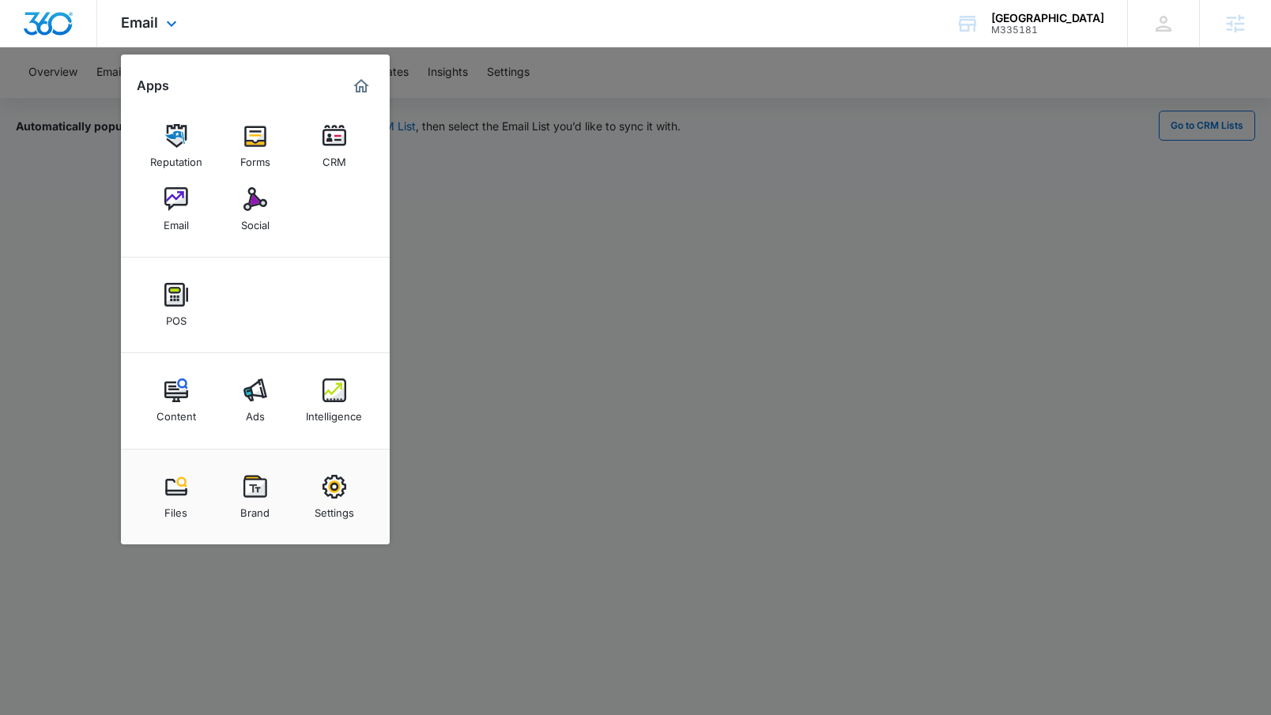
click at [302, 153] on div "Reputation Forms CRM Email Social" at bounding box center [255, 178] width 269 height 159
click at [349, 147] on link "CRM" at bounding box center [334, 146] width 60 height 60
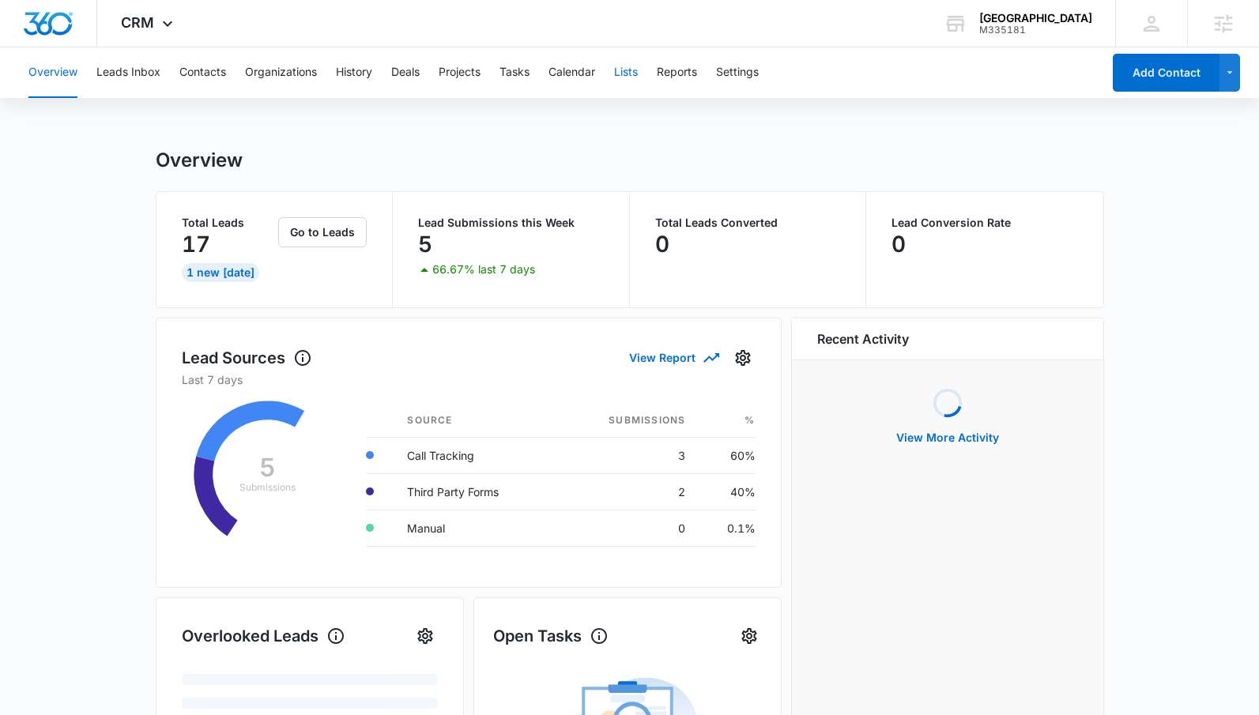
click at [632, 77] on button "Lists" at bounding box center [626, 72] width 24 height 51
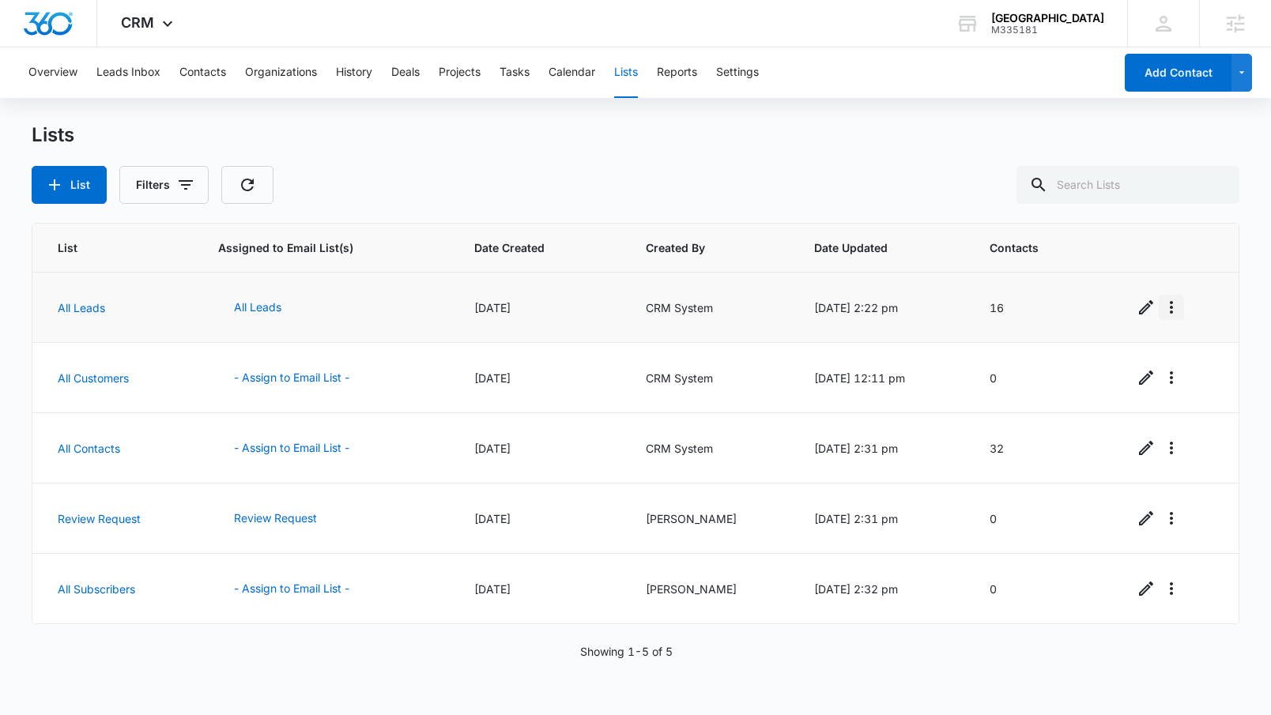
click at [1169, 307] on icon "Overflow Menu" at bounding box center [1170, 307] width 3 height 13
click at [1146, 354] on button "Refresh List" at bounding box center [1112, 352] width 126 height 24
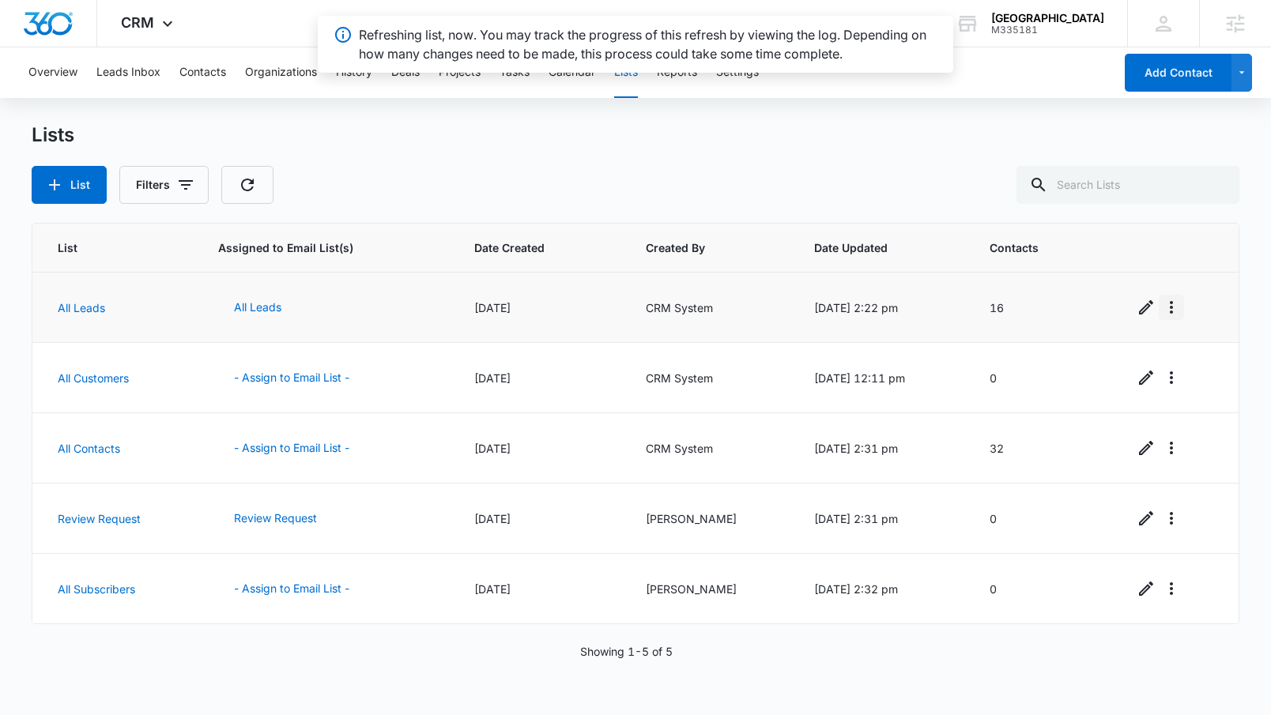
click at [1169, 303] on icon "Overflow Menu" at bounding box center [1170, 307] width 3 height 13
click at [1131, 370] on div "View List Log" at bounding box center [1103, 375] width 70 height 11
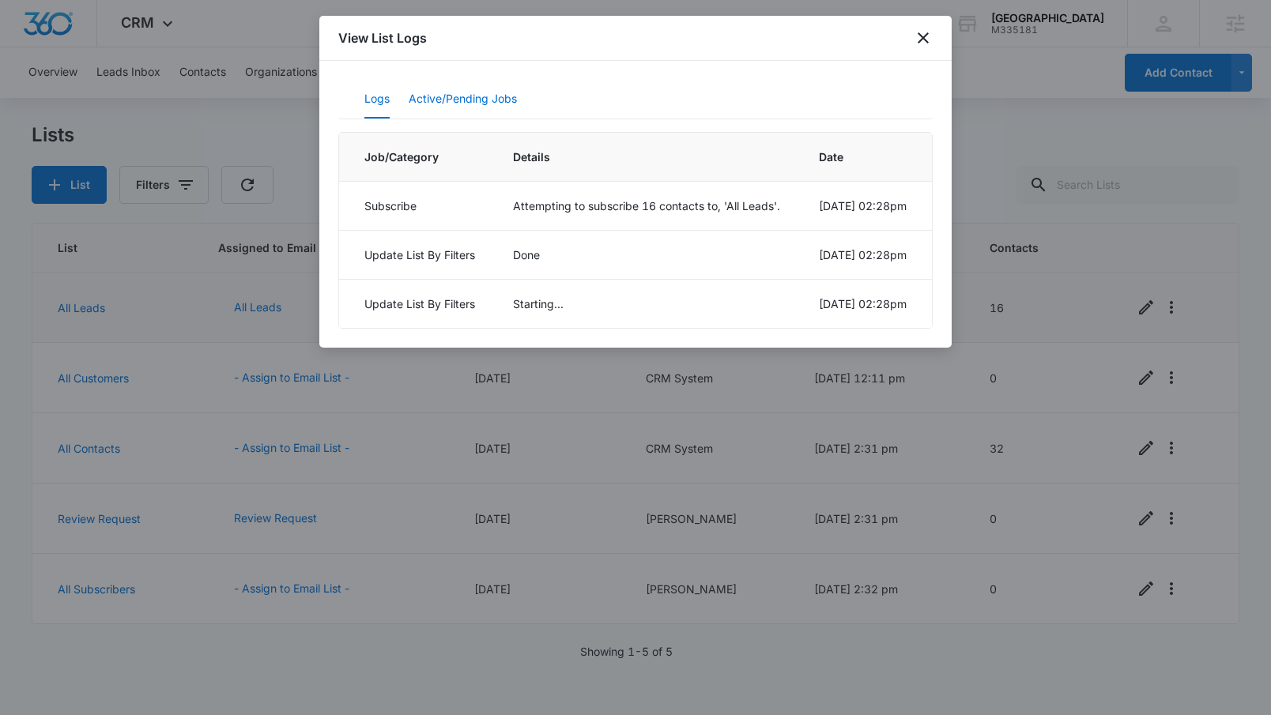
click at [477, 95] on button "Active/Pending Jobs" at bounding box center [463, 100] width 108 height 38
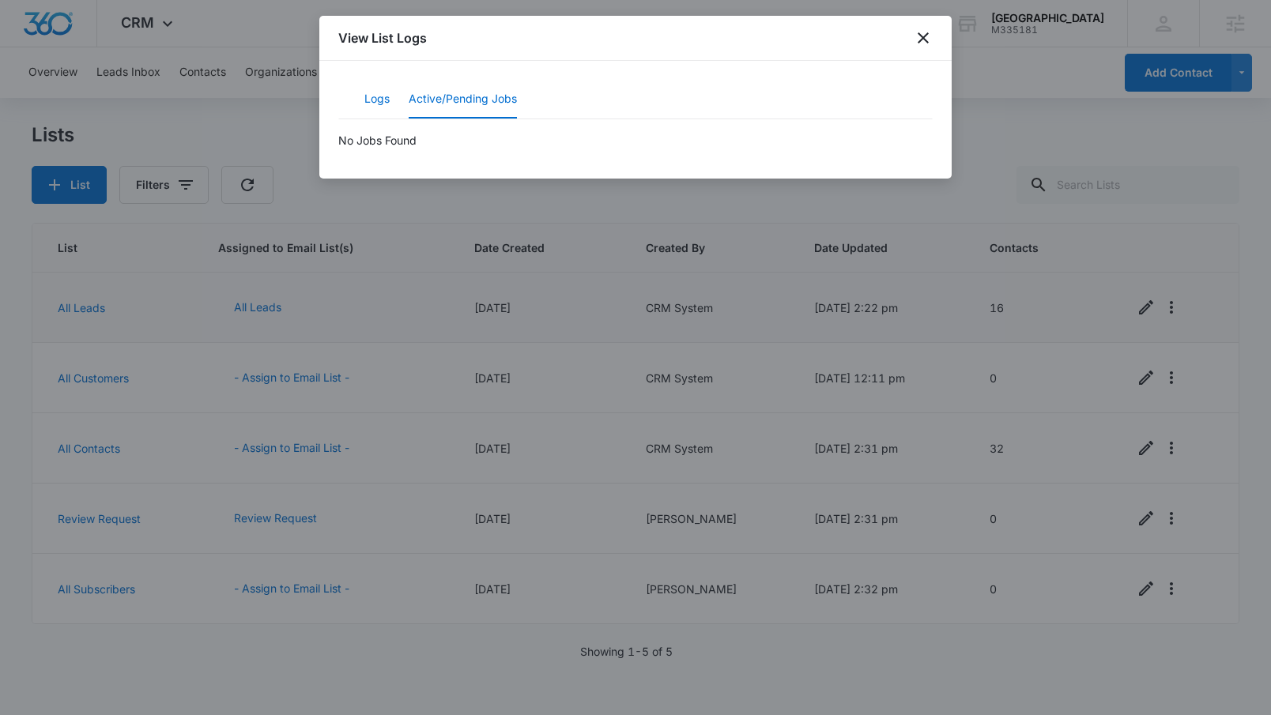
click at [390, 94] on button "Logs" at bounding box center [376, 100] width 25 height 38
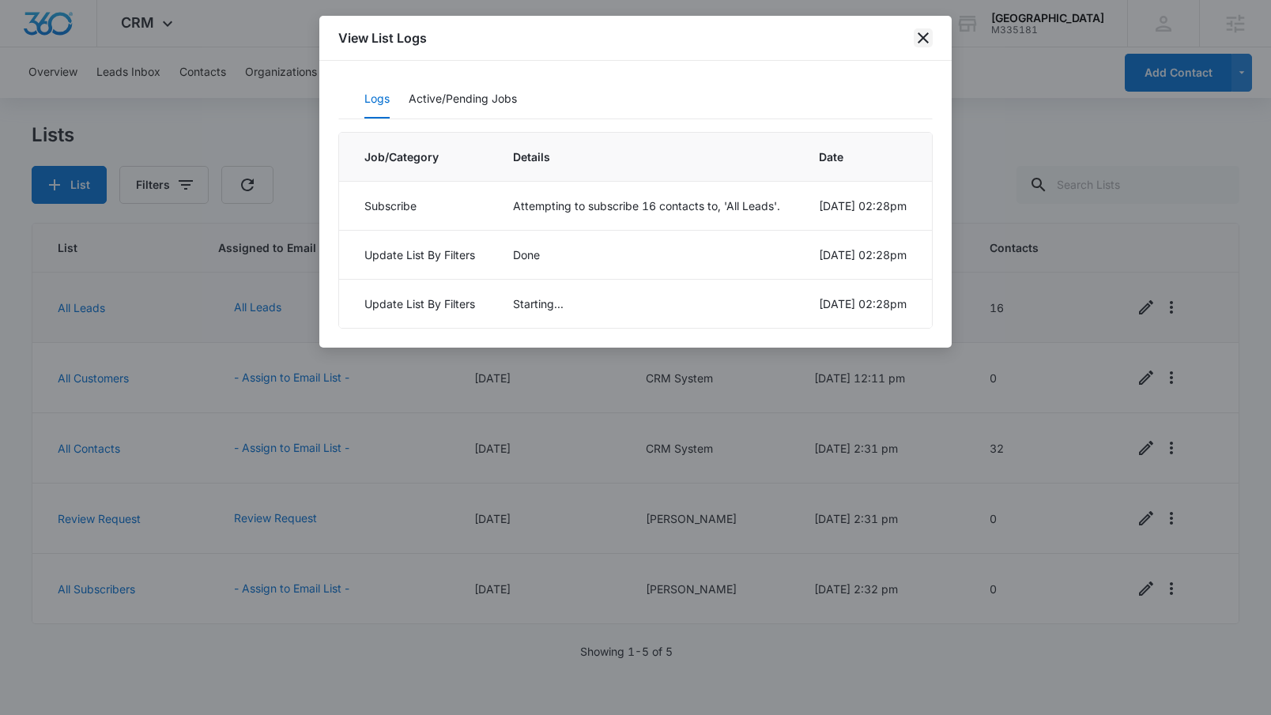
click at [917, 36] on icon "close" at bounding box center [922, 37] width 19 height 19
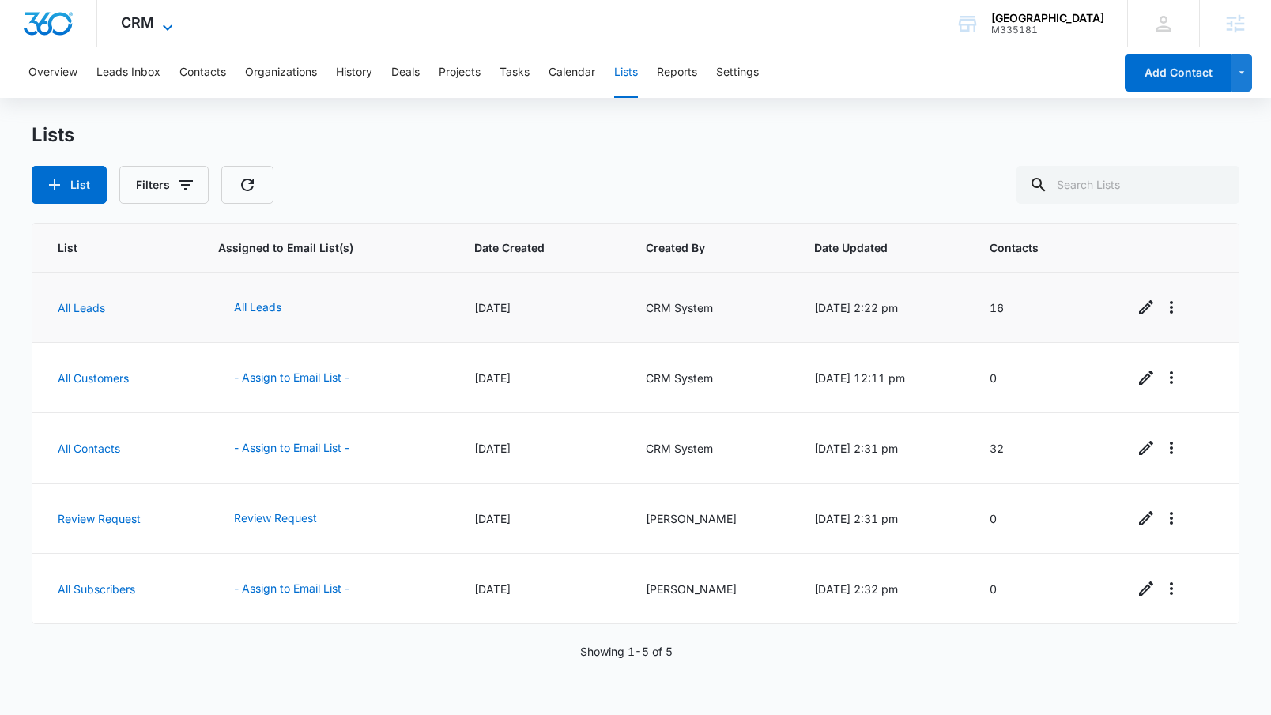
click at [164, 21] on icon at bounding box center [167, 27] width 19 height 19
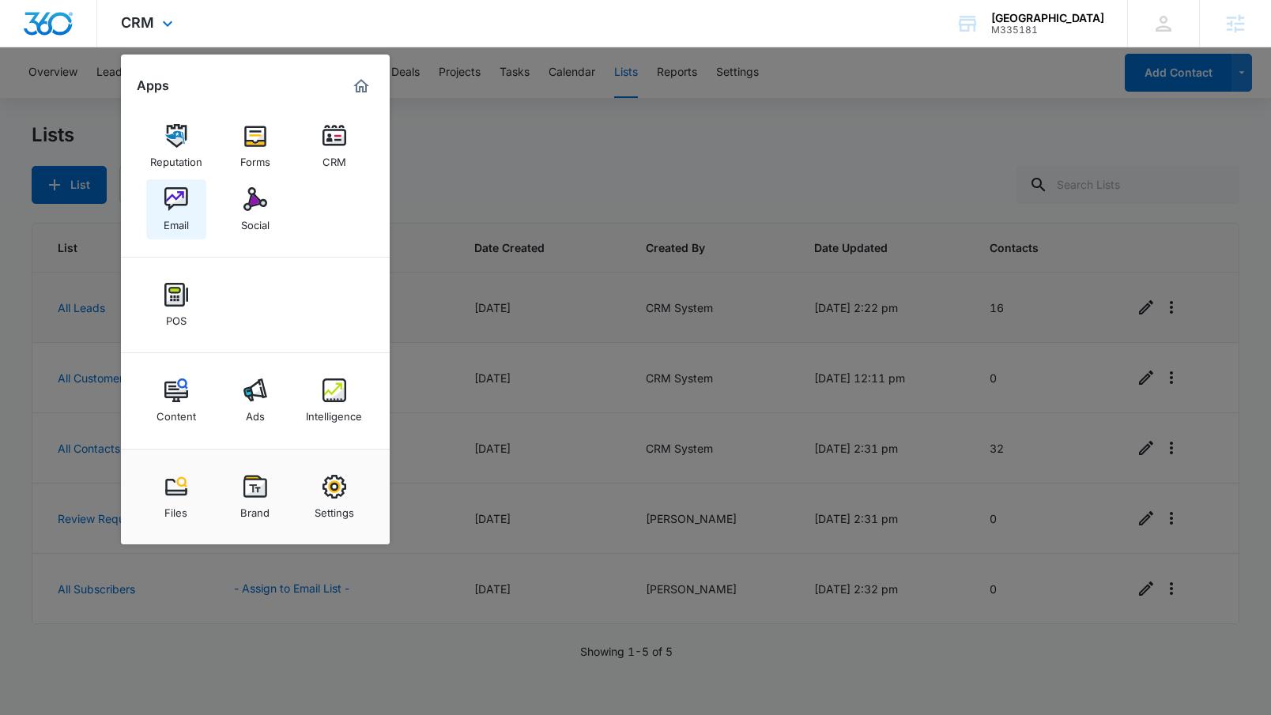
click at [197, 201] on link "Email" at bounding box center [176, 209] width 60 height 60
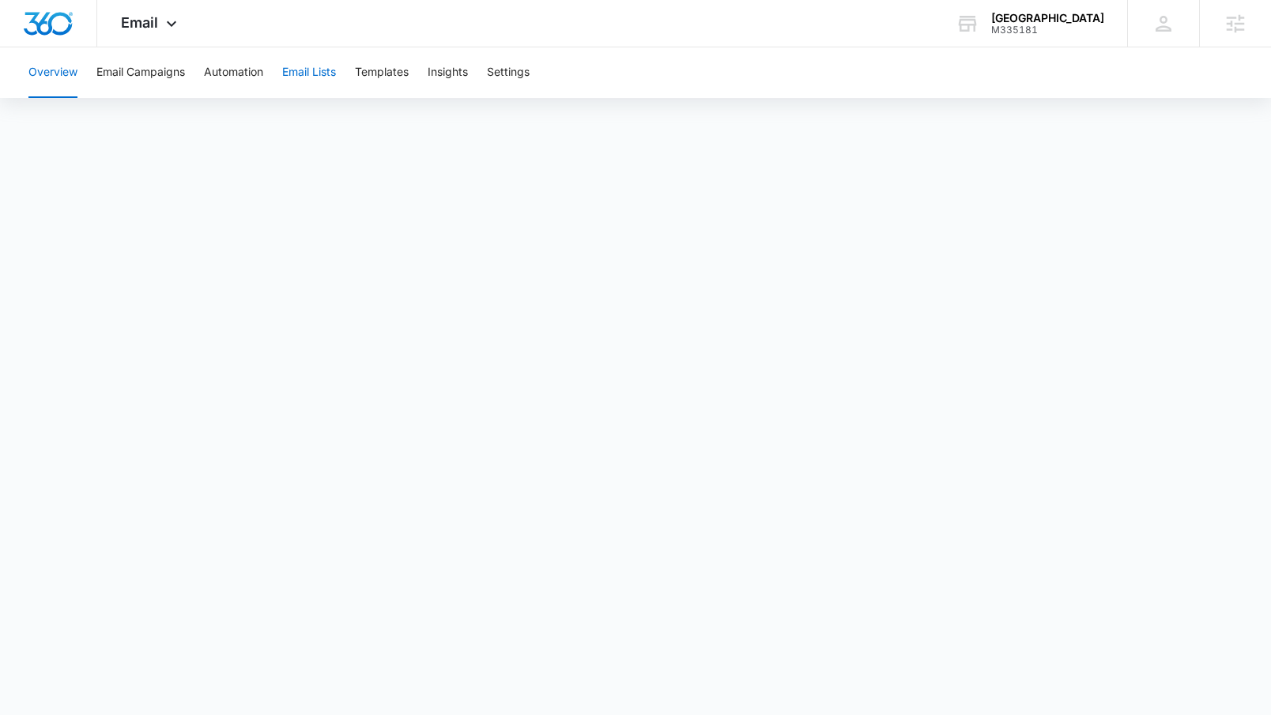
click at [299, 75] on button "Email Lists" at bounding box center [309, 72] width 54 height 51
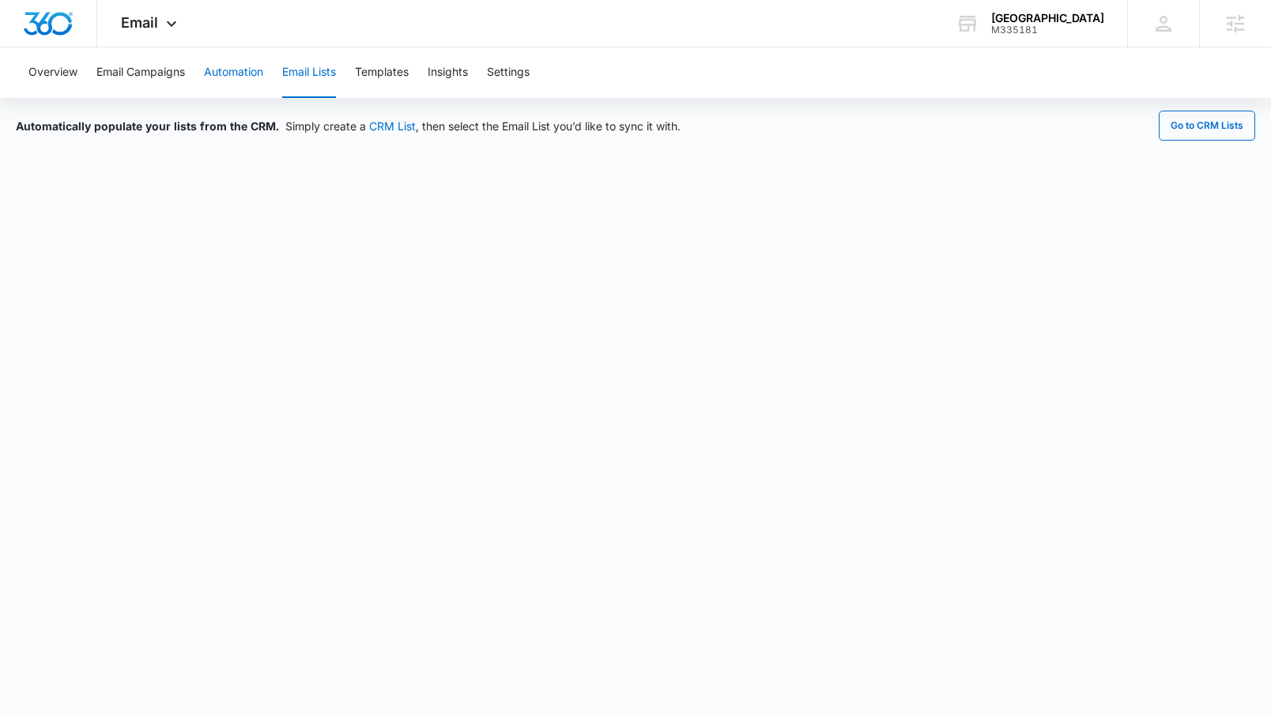
click at [239, 73] on button "Automation" at bounding box center [233, 72] width 59 height 51
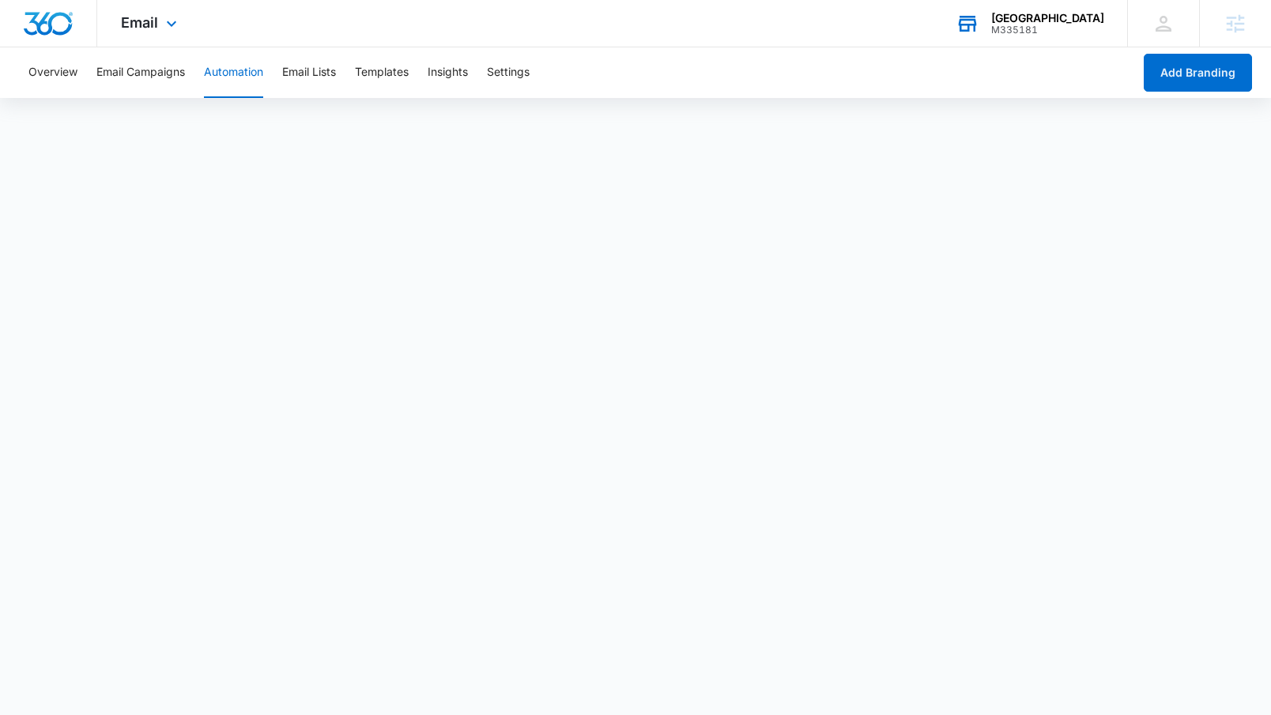
click at [1075, 33] on div "M335181" at bounding box center [1047, 29] width 113 height 11
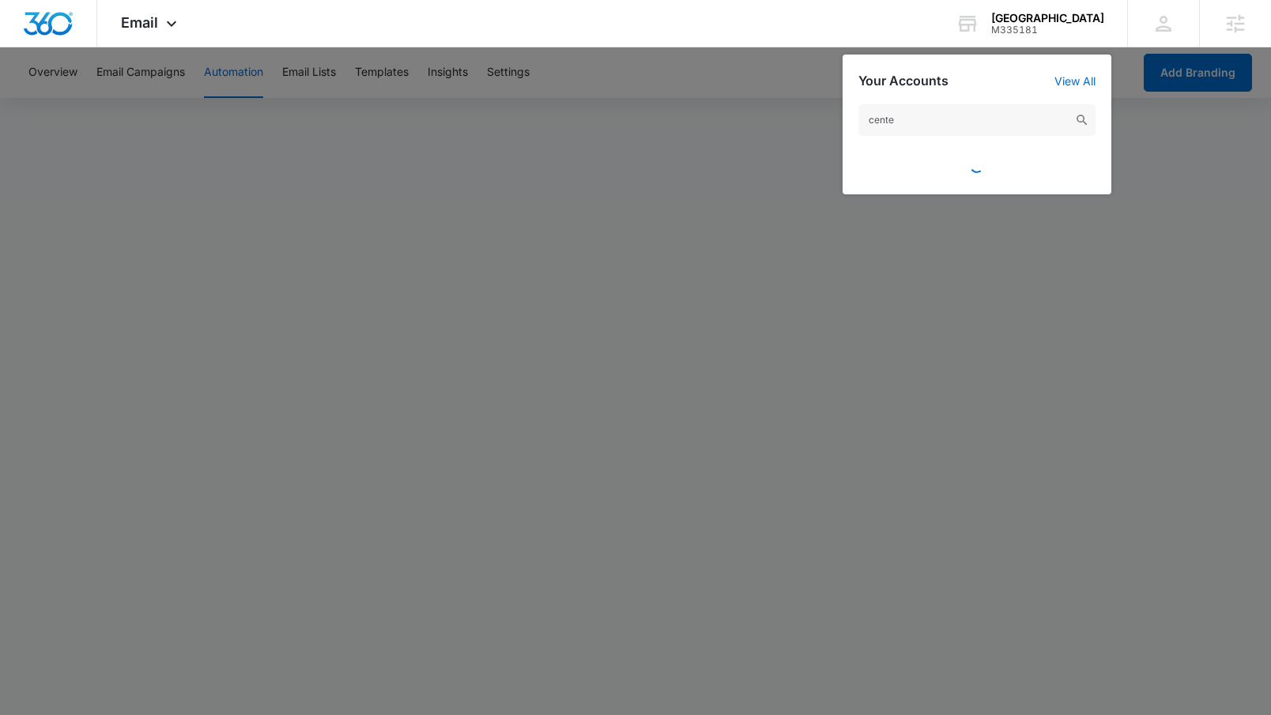
type input "cente"
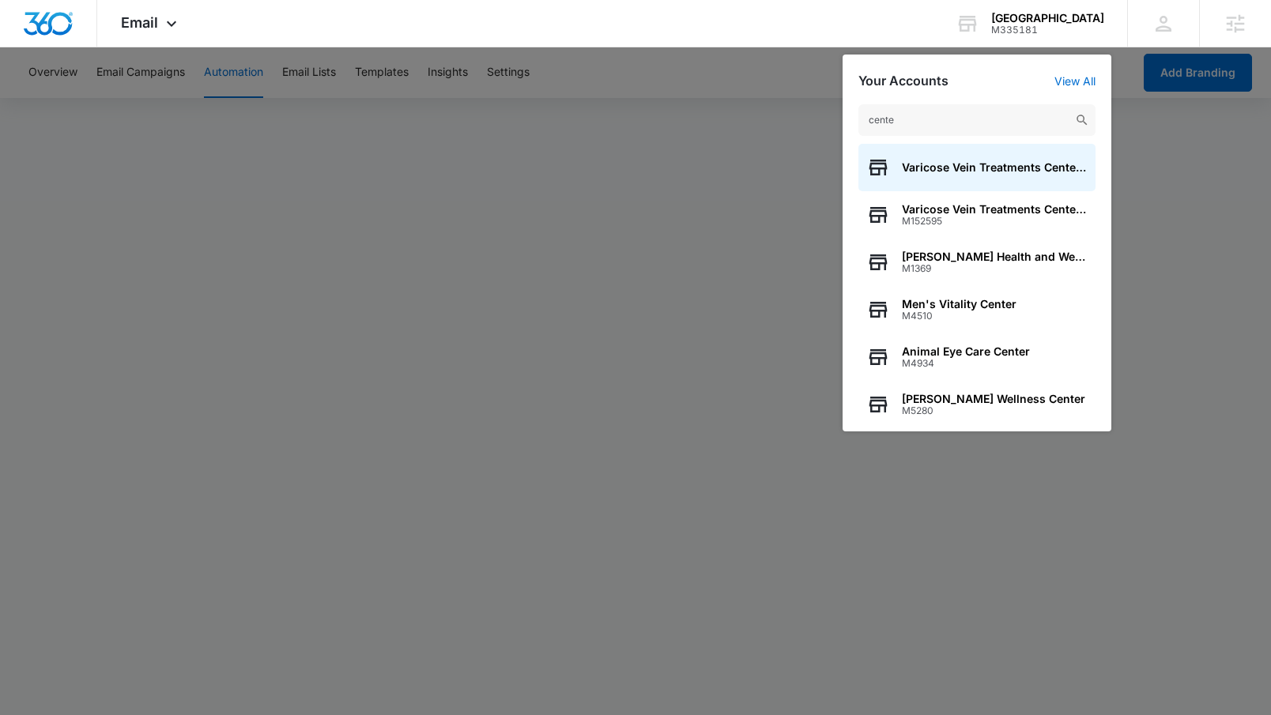
click at [525, 198] on div at bounding box center [635, 357] width 1271 height 715
